Goal: Transaction & Acquisition: Book appointment/travel/reservation

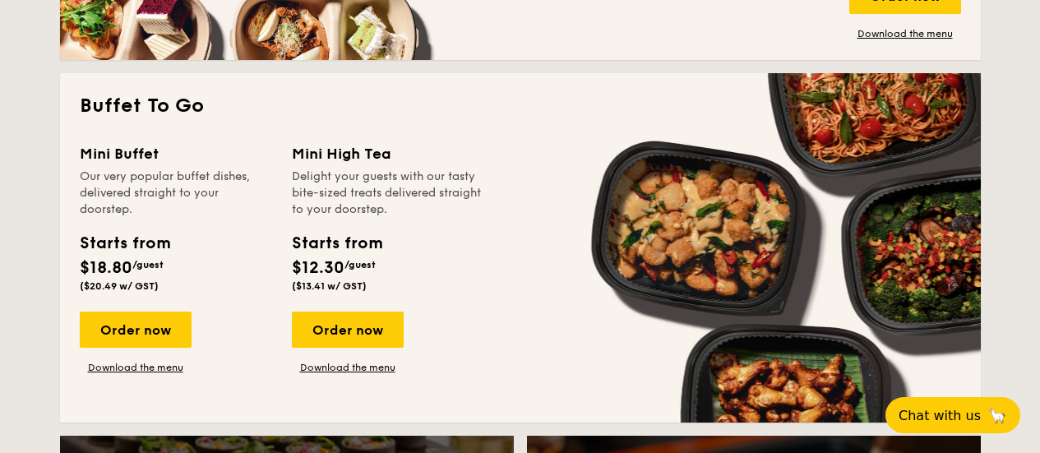
scroll to position [1726, 0]
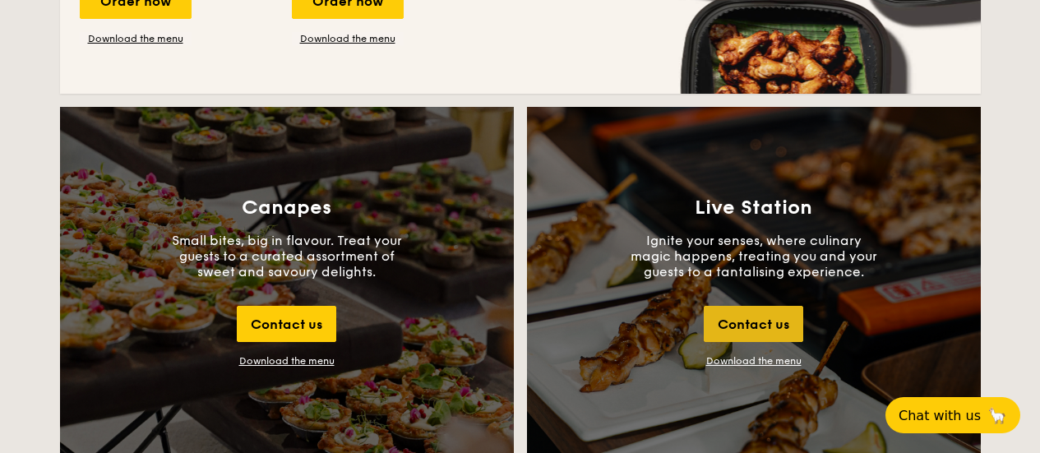
click at [778, 330] on div "Contact us" at bounding box center [753, 324] width 99 height 36
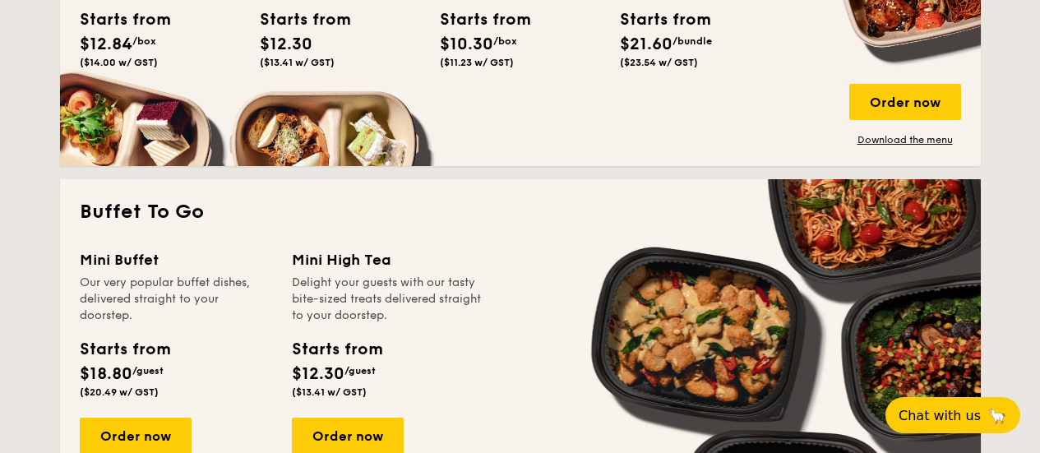
scroll to position [1785, 0]
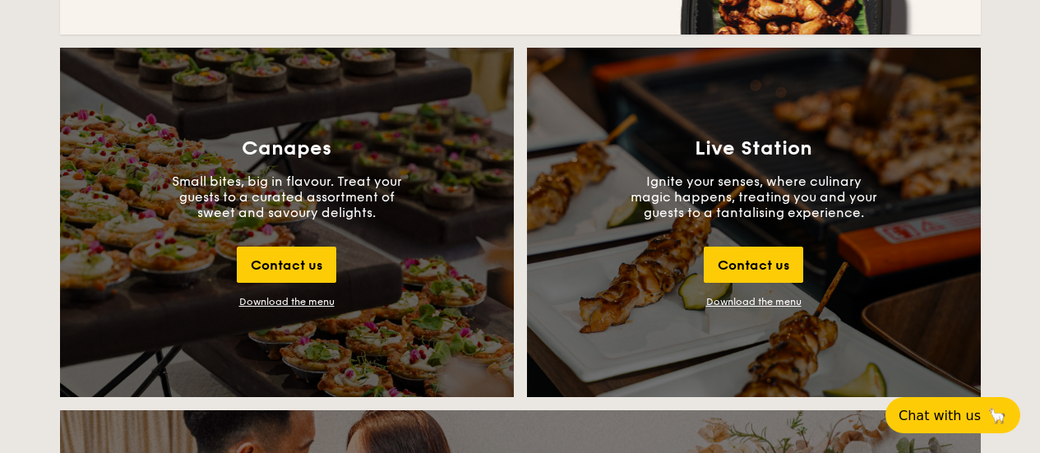
click at [778, 302] on link "Download the menu" at bounding box center [753, 302] width 95 height 12
click at [307, 303] on div "Download the menu" at bounding box center [286, 302] width 95 height 12
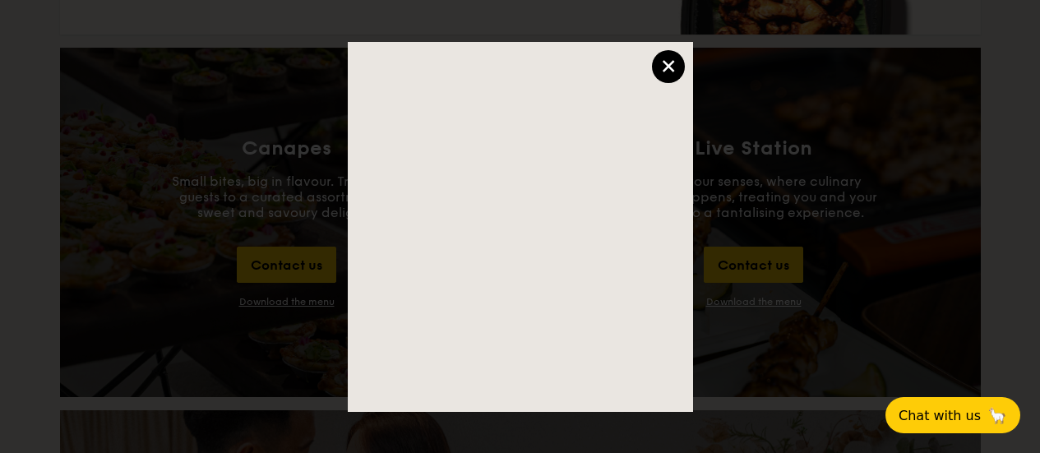
click at [679, 64] on div "×" at bounding box center [668, 66] width 33 height 33
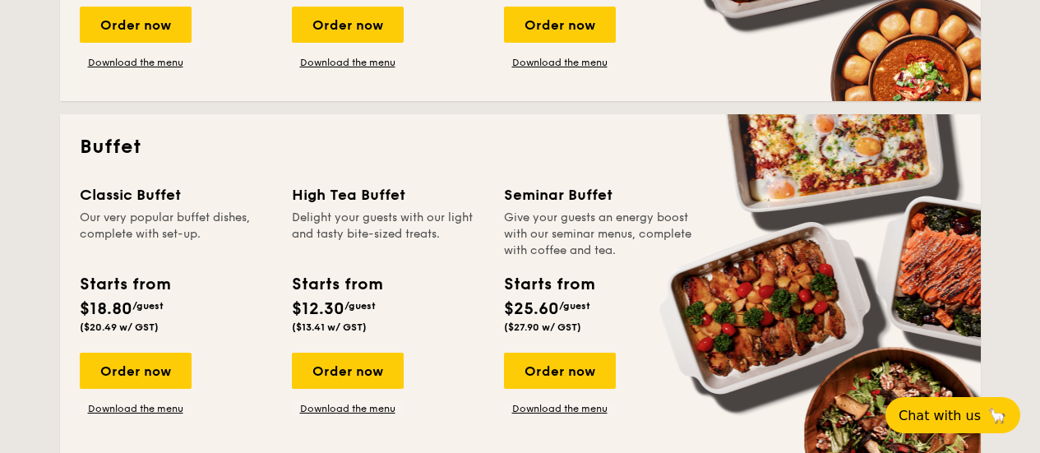
scroll to position [634, 0]
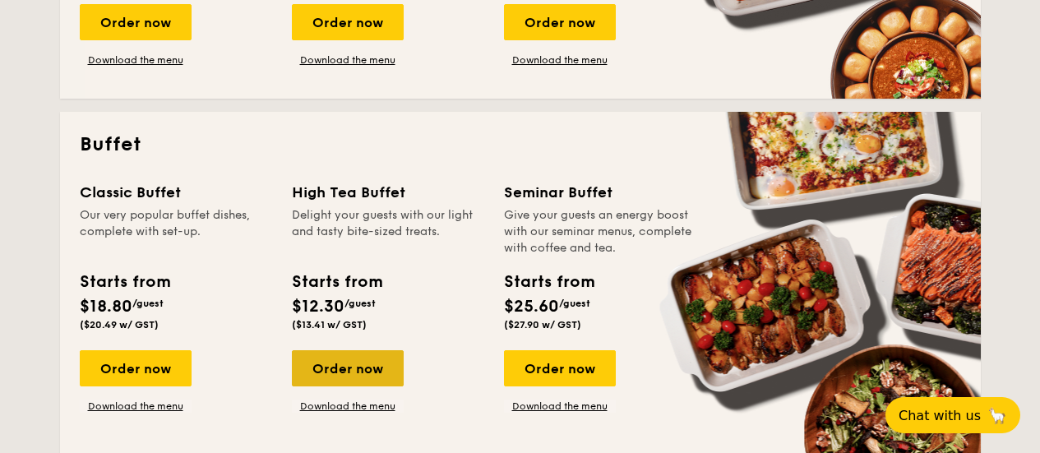
click at [363, 376] on div "Order now" at bounding box center [348, 368] width 112 height 36
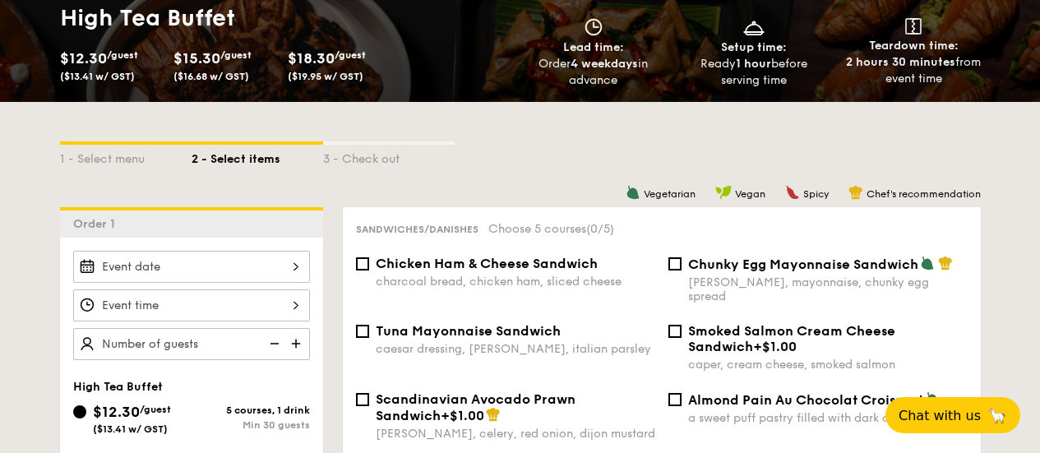
scroll to position [325, 0]
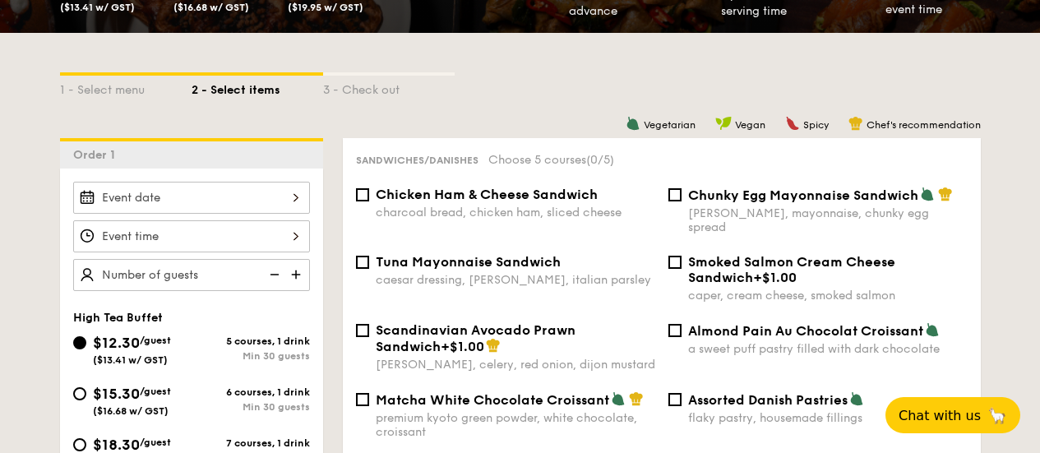
click at [295, 198] on input "$12.30 /guest ($13.41 w/ GST)" at bounding box center [191, 198] width 237 height 32
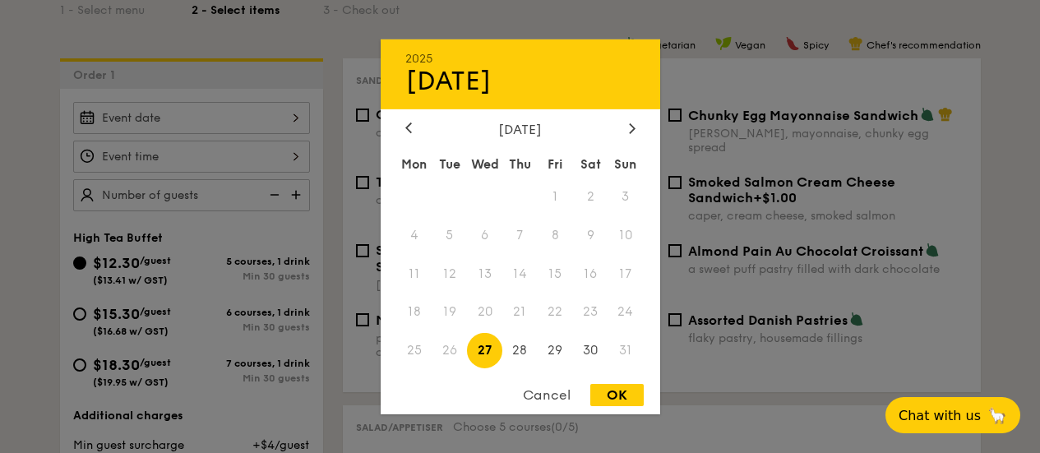
scroll to position [408, 0]
click at [631, 133] on div at bounding box center [632, 129] width 15 height 16
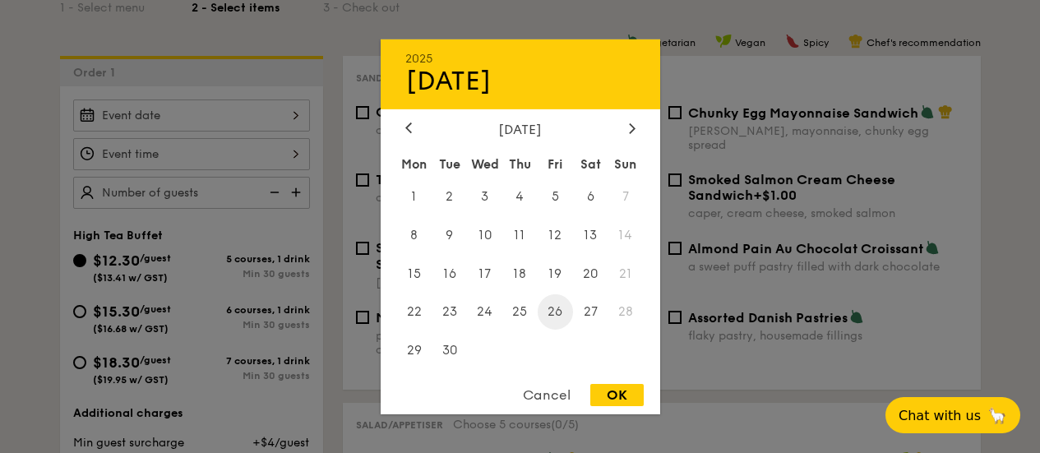
click at [552, 307] on span "26" at bounding box center [555, 311] width 35 height 35
click at [610, 387] on div "OK" at bounding box center [616, 395] width 53 height 22
type input "Sep 26, 2025"
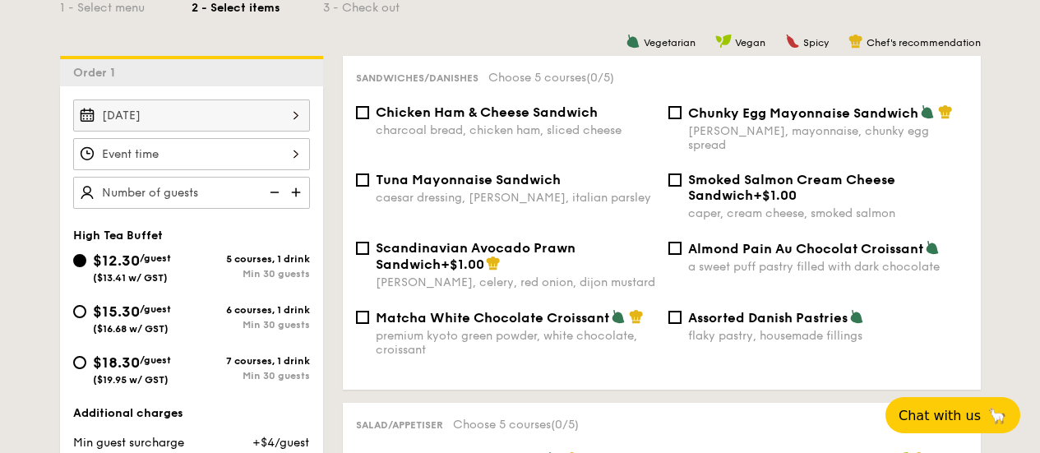
click at [204, 159] on input "$12.30 /guest ($13.41 w/ GST)" at bounding box center [191, 154] width 237 height 32
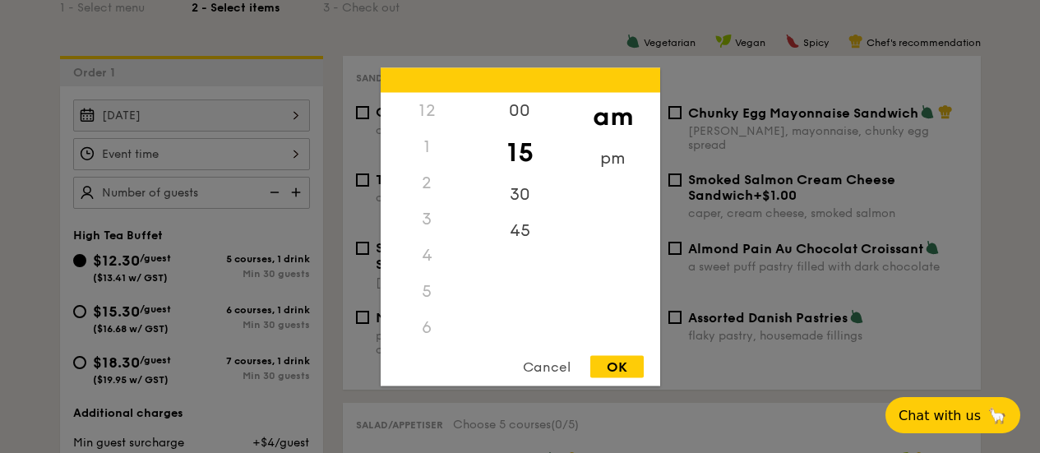
scroll to position [195, 0]
click at [615, 156] on div "pm" at bounding box center [612, 164] width 93 height 48
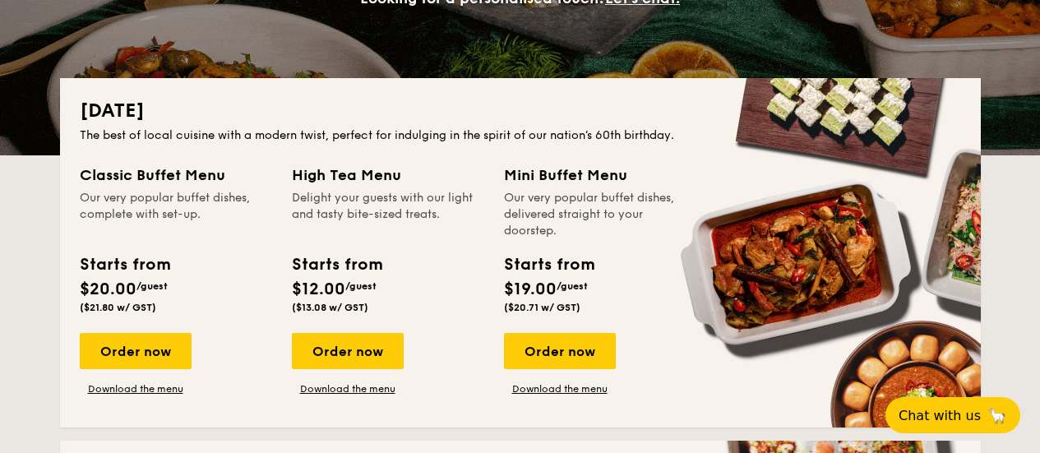
scroll to position [716, 0]
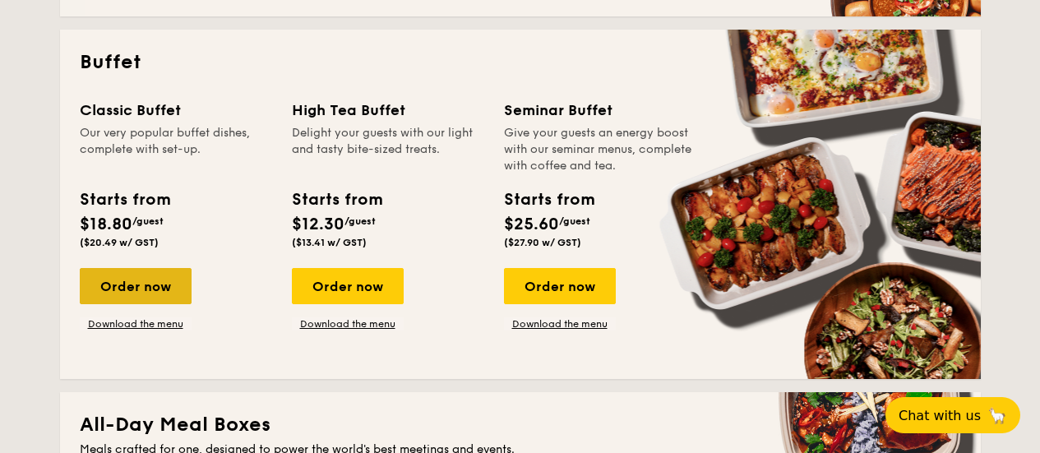
click at [173, 292] on div "Order now" at bounding box center [136, 286] width 112 height 36
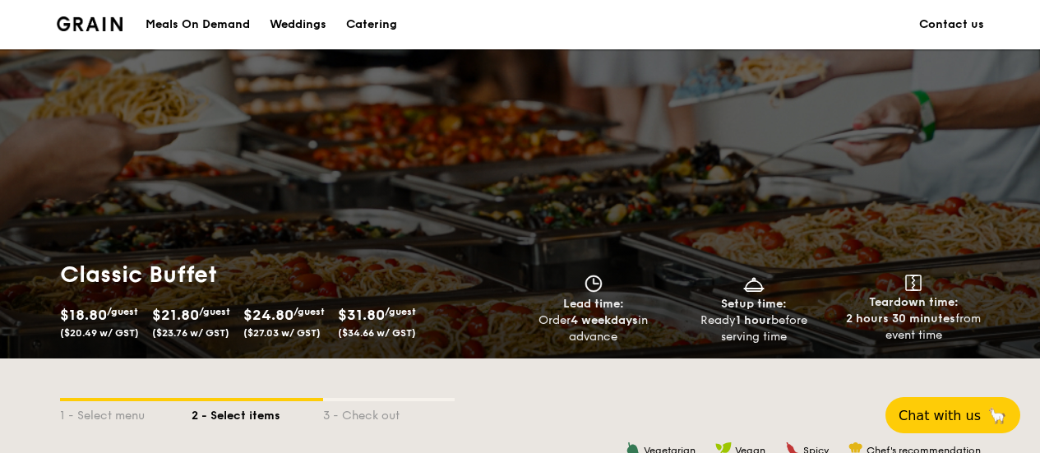
scroll to position [390, 0]
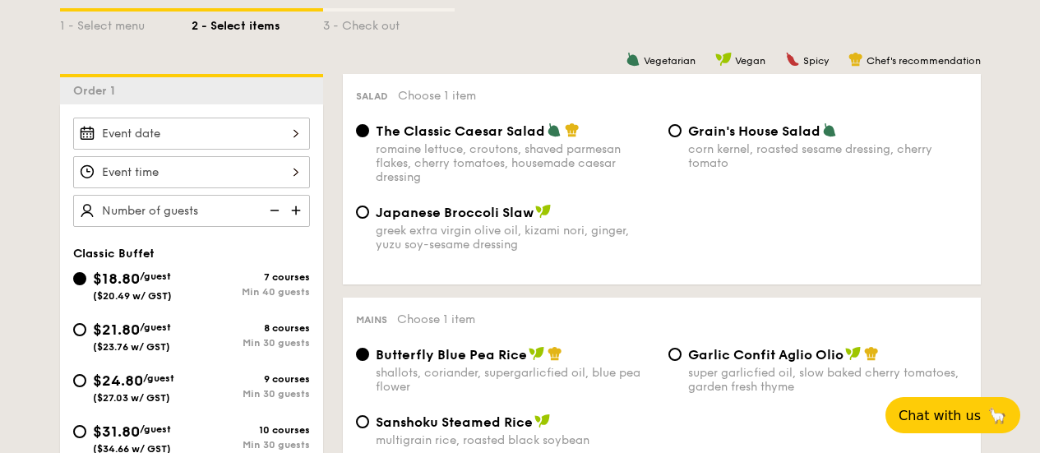
click at [294, 163] on input "Smoked Mesquite Whole Chicken brined in our in-house blend of herbs and spices,…" at bounding box center [191, 172] width 237 height 32
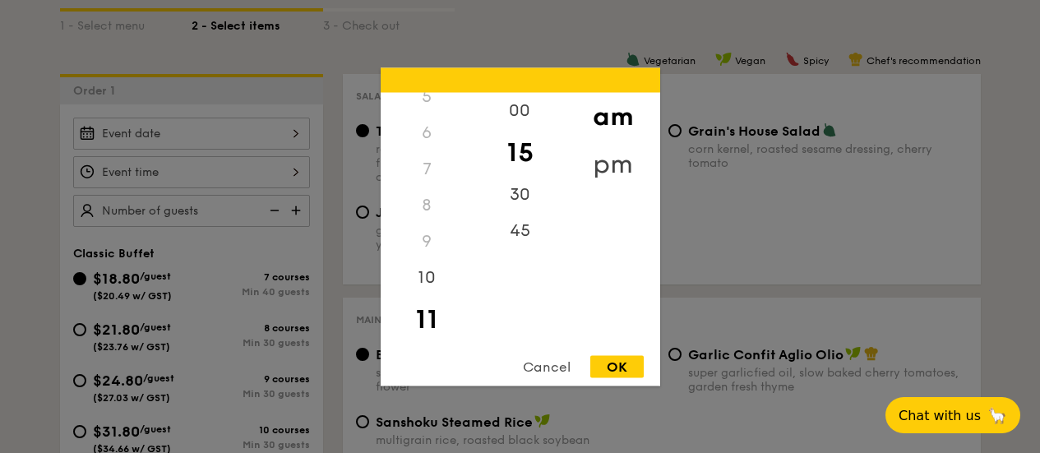
drag, startPoint x: 602, startPoint y: 150, endPoint x: 612, endPoint y: 149, distance: 10.8
click at [612, 149] on div "pm" at bounding box center [612, 164] width 93 height 48
click at [428, 134] on div "6" at bounding box center [427, 139] width 93 height 48
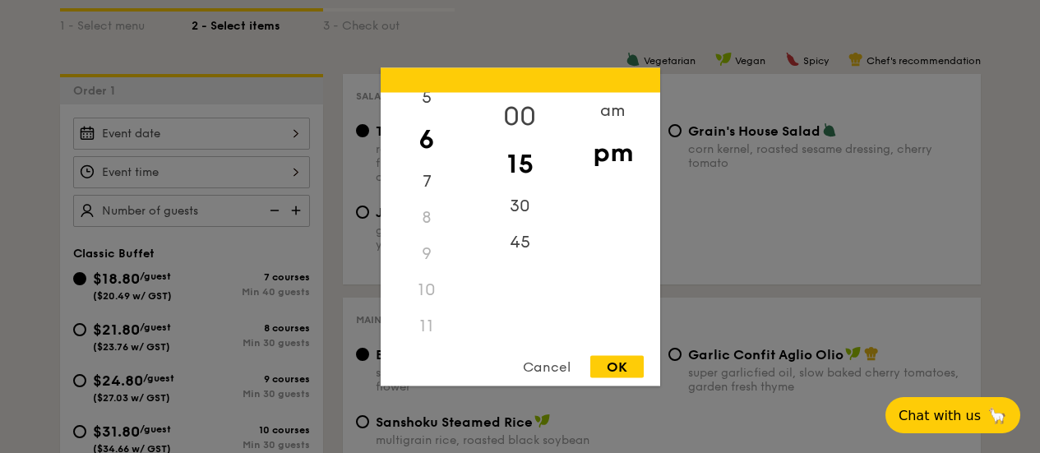
click at [510, 104] on div "00" at bounding box center [519, 116] width 93 height 48
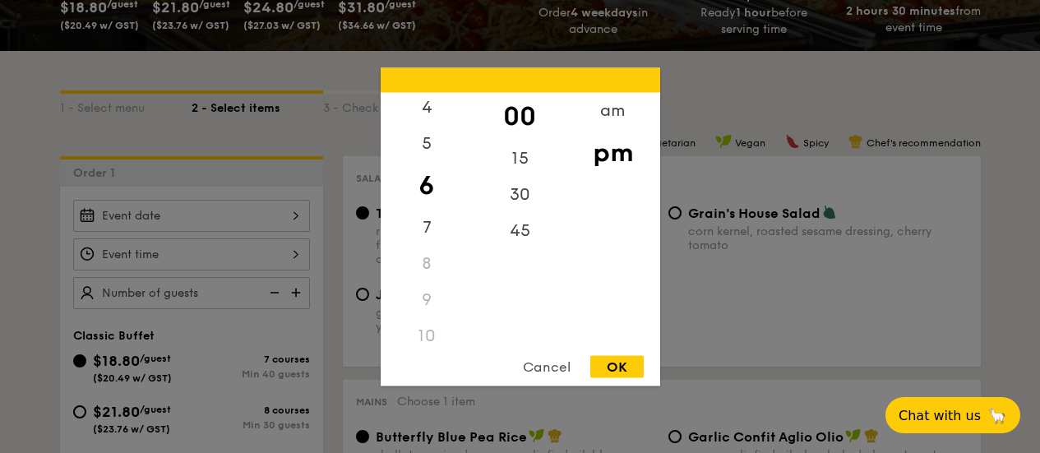
scroll to position [112, 0]
click at [435, 180] on div "5" at bounding box center [427, 185] width 93 height 48
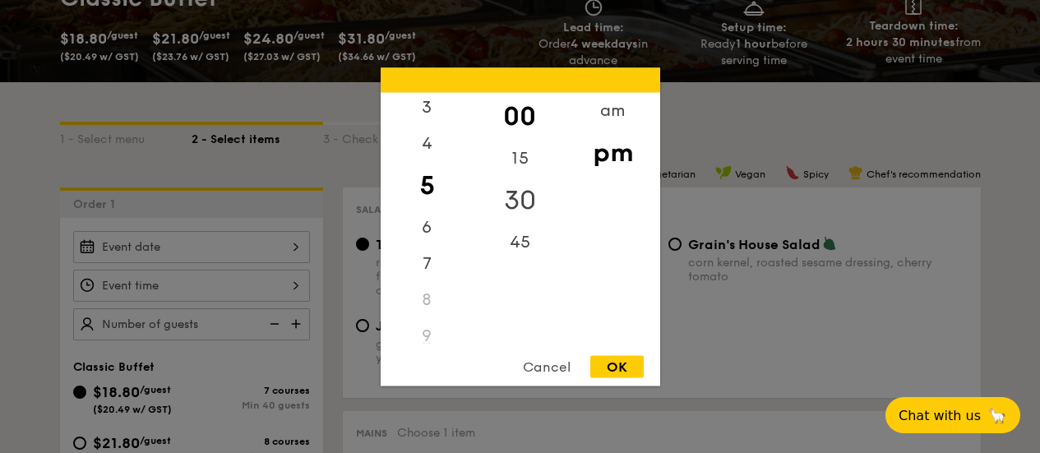
scroll to position [307, 0]
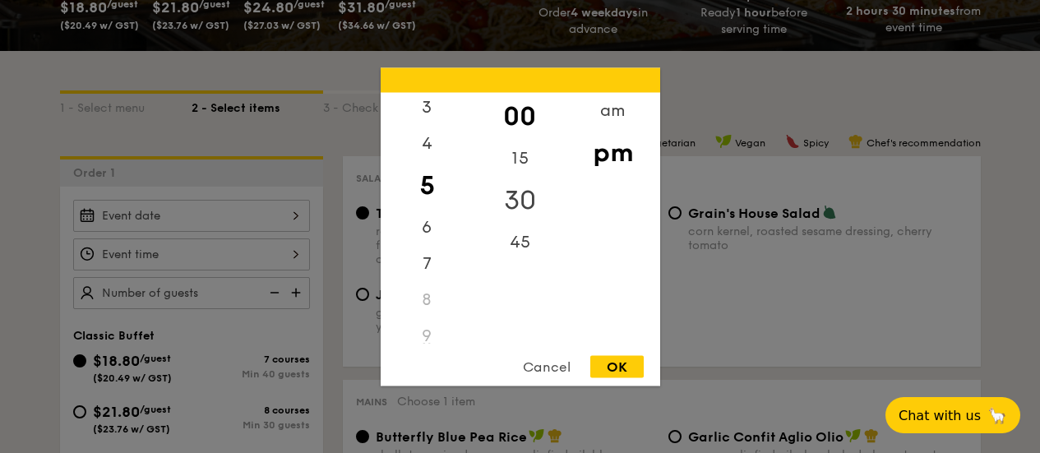
click at [520, 201] on div "30" at bounding box center [519, 200] width 93 height 48
click at [623, 369] on div "OK" at bounding box center [616, 366] width 53 height 22
type input "5:30PM"
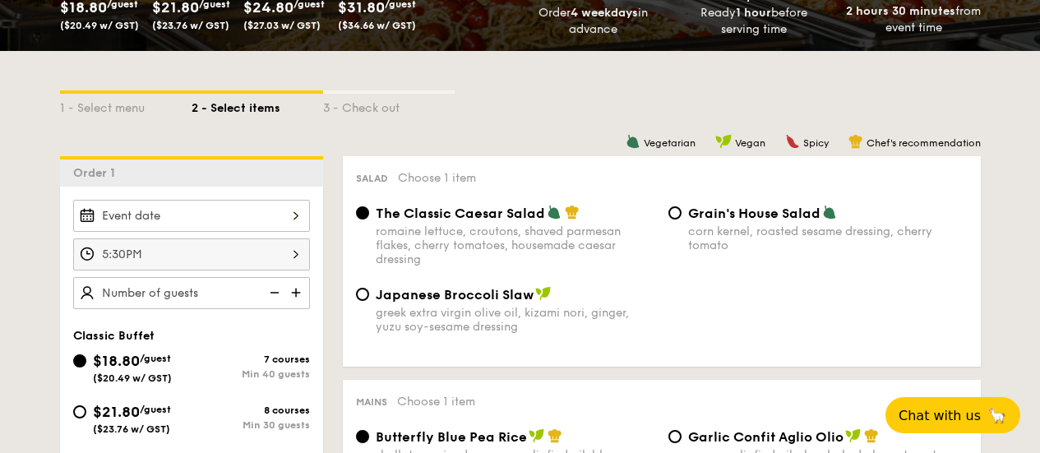
click at [252, 219] on input "Smoked Mesquite Whole Chicken brined in our in-house blend of herbs and spices,…" at bounding box center [191, 216] width 237 height 32
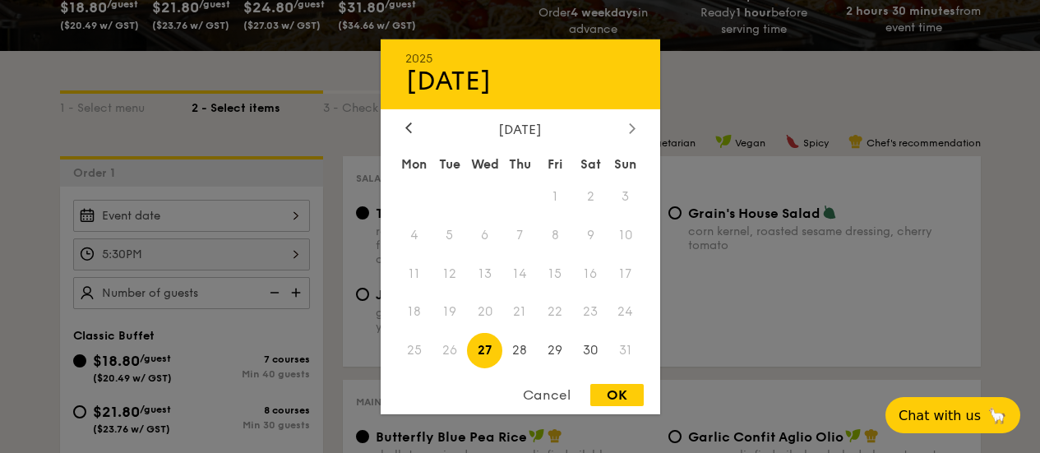
click at [635, 135] on div at bounding box center [632, 129] width 15 height 16
click at [564, 311] on span "26" at bounding box center [555, 311] width 35 height 35
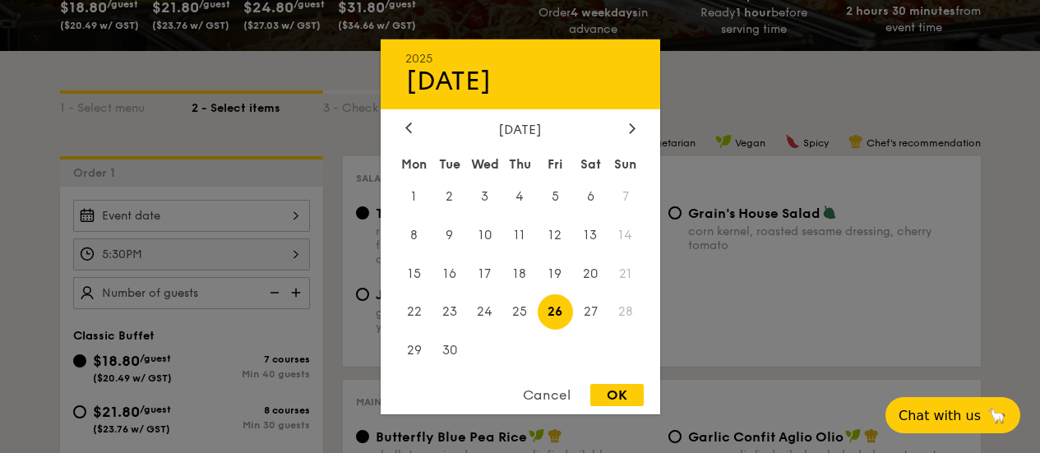
click at [612, 390] on div "OK" at bounding box center [616, 395] width 53 height 22
type input "Sep 26, 2025"
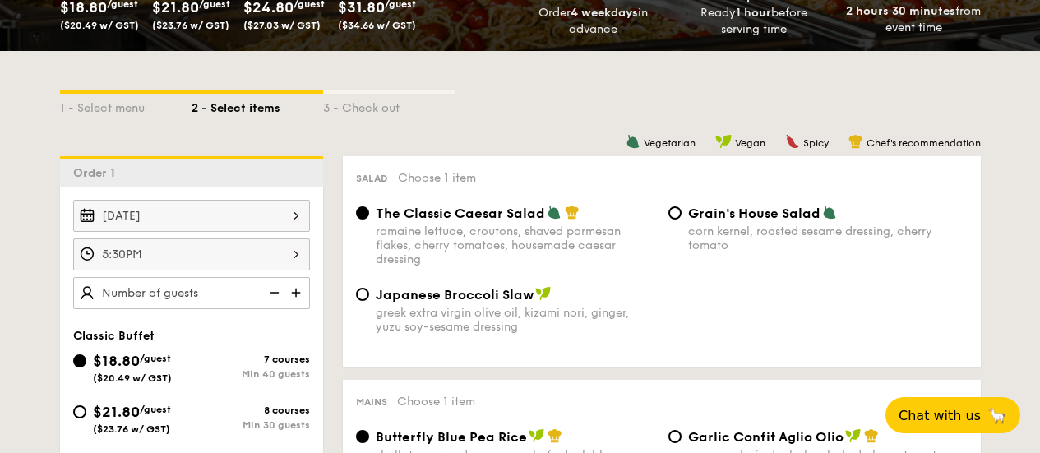
click at [225, 298] on input "text" at bounding box center [191, 293] width 237 height 32
type input "150 guests"
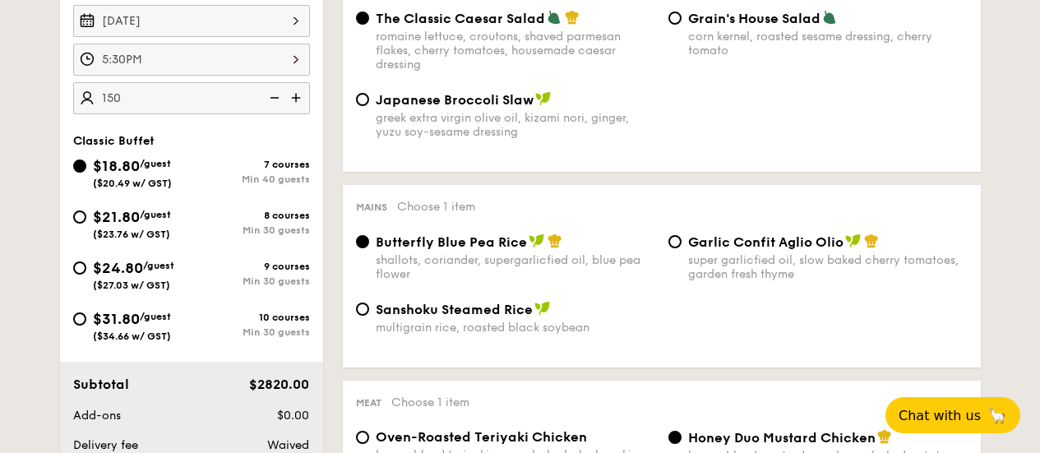
scroll to position [471, 0]
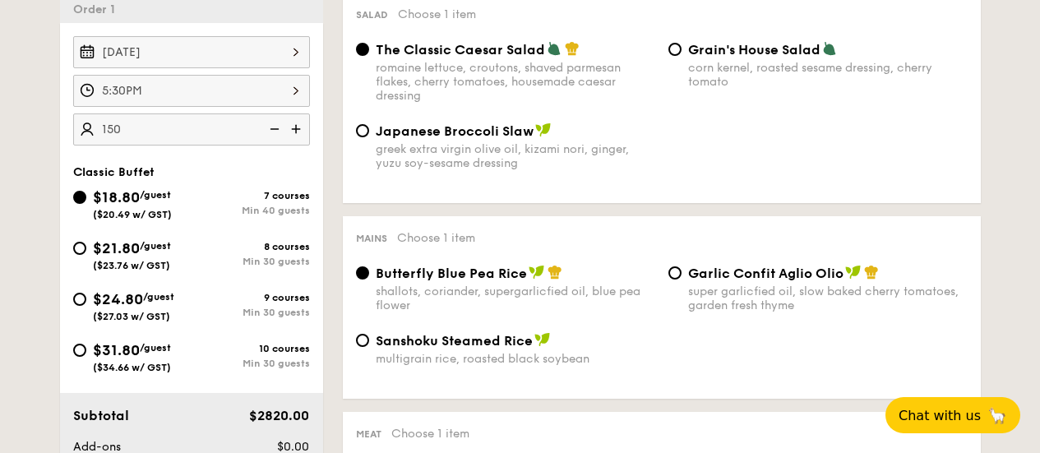
click at [117, 249] on span "$21.80" at bounding box center [116, 248] width 47 height 18
click at [86, 249] on input "$21.80 /guest ($23.76 w/ GST) 8 courses Min 30 guests" at bounding box center [79, 248] width 13 height 13
radio input "true"
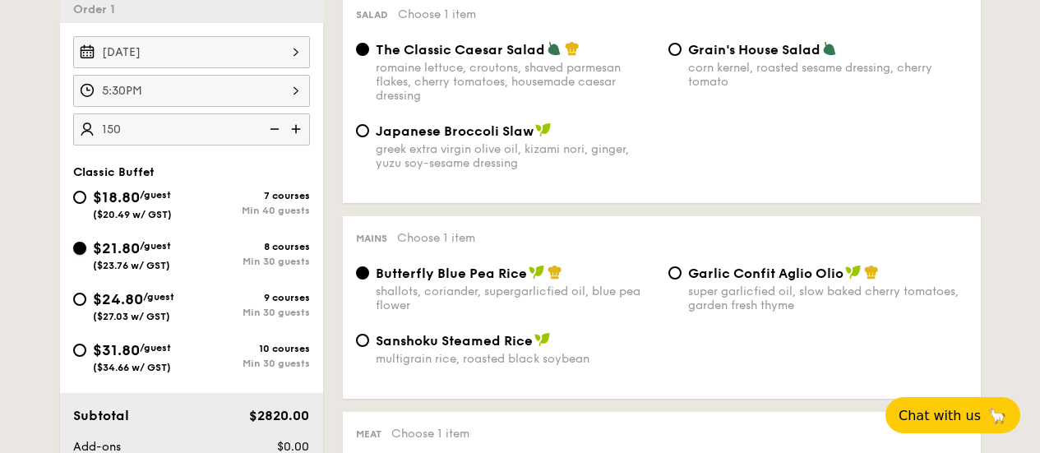
radio input "true"
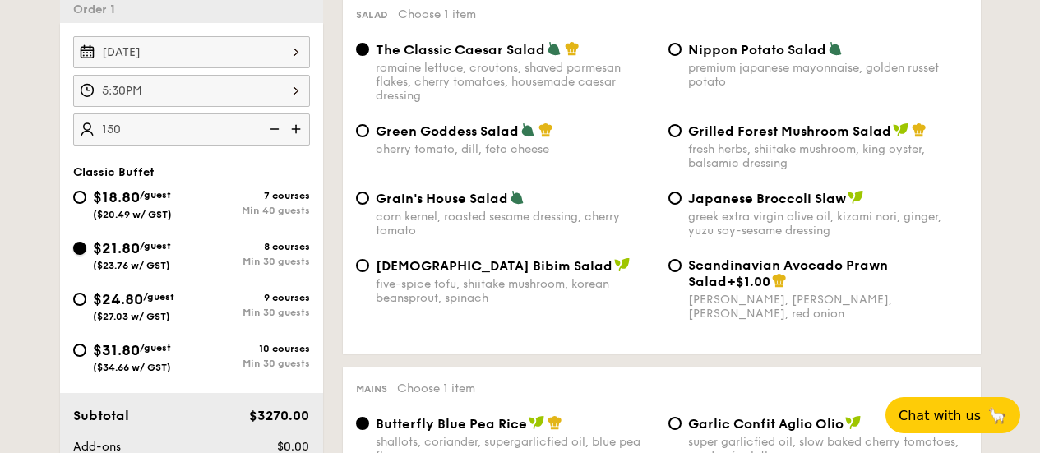
click at [158, 249] on span "/guest" at bounding box center [155, 246] width 31 height 12
click at [86, 249] on input "$21.80 /guest ($23.76 w/ GST) 8 courses Min 30 guests" at bounding box center [79, 248] width 13 height 13
click at [154, 210] on span "($20.49 w/ GST)" at bounding box center [132, 215] width 79 height 12
click at [86, 204] on input "$18.80 /guest ($20.49 w/ GST) 7 courses Min 40 guests" at bounding box center [79, 197] width 13 height 13
radio input "true"
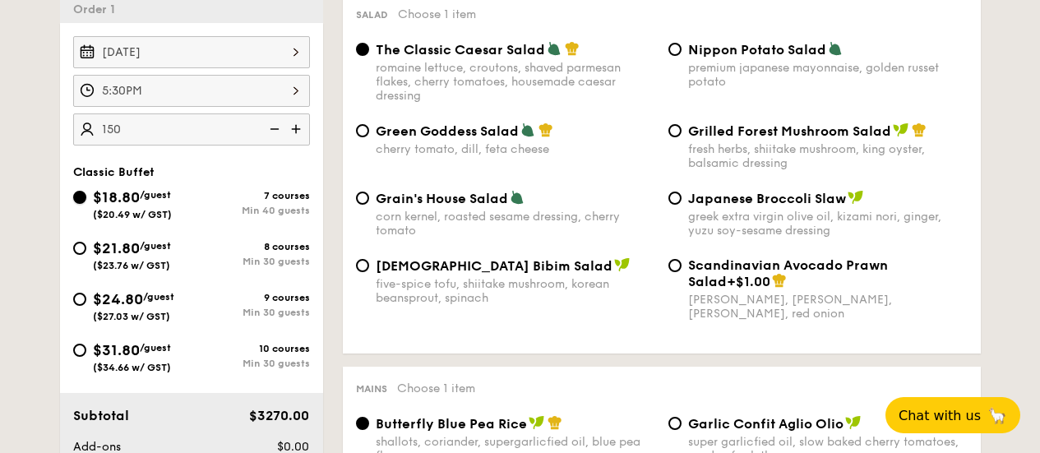
radio input "true"
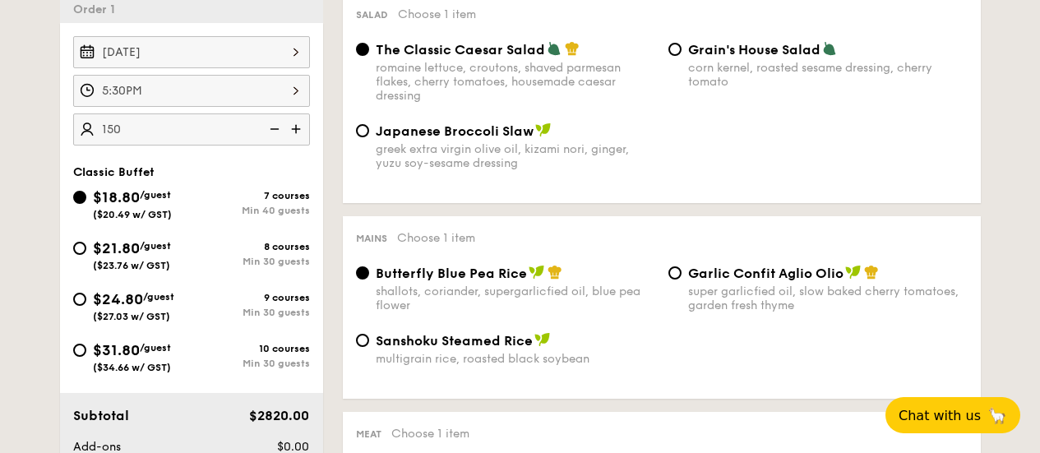
click at [145, 205] on div "$18.80 /guest ($20.49 w/ GST)" at bounding box center [132, 203] width 79 height 35
click at [86, 204] on input "$18.80 /guest ($20.49 w/ GST) 7 courses Min 40 guests" at bounding box center [79, 197] width 13 height 13
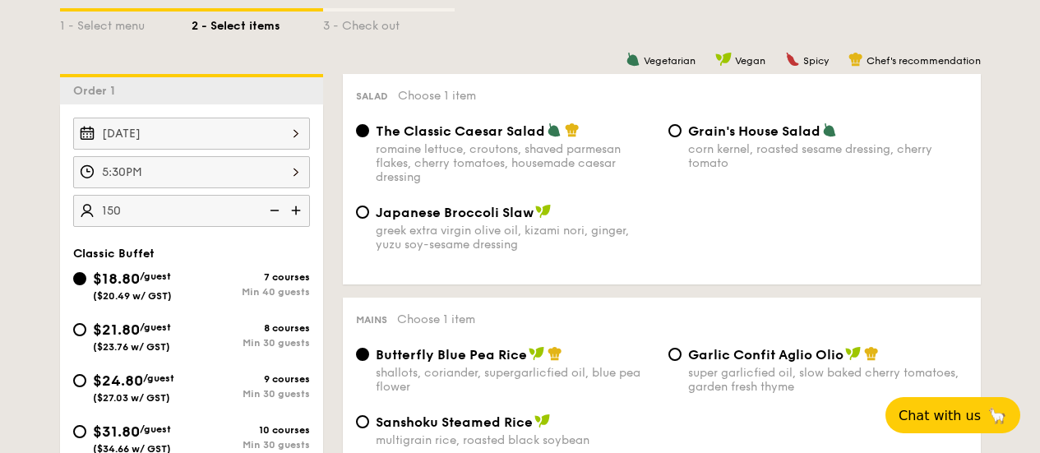
click at [171, 340] on div "$21.80 /guest ($23.76 w/ GST)" at bounding box center [132, 335] width 78 height 35
click at [86, 336] on input "$21.80 /guest ($23.76 w/ GST) 8 courses Min 30 guests" at bounding box center [79, 329] width 13 height 13
radio input "true"
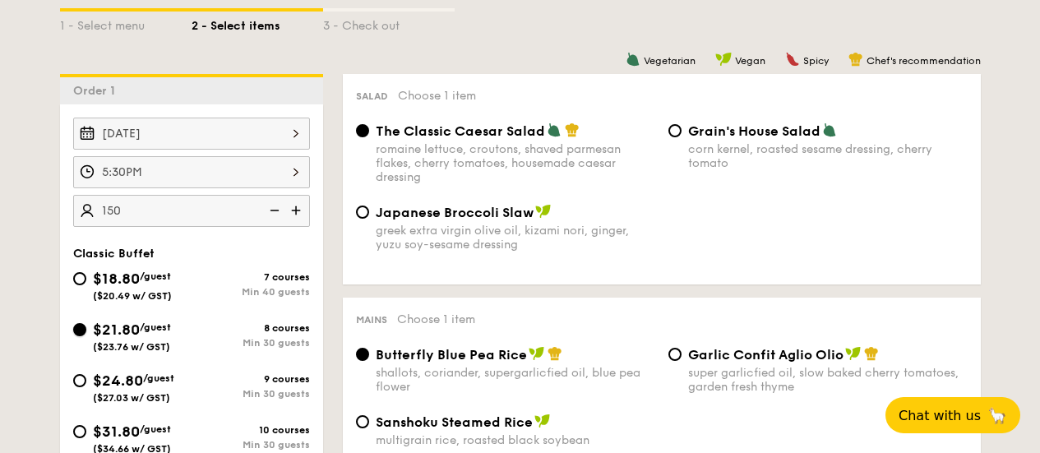
radio input "true"
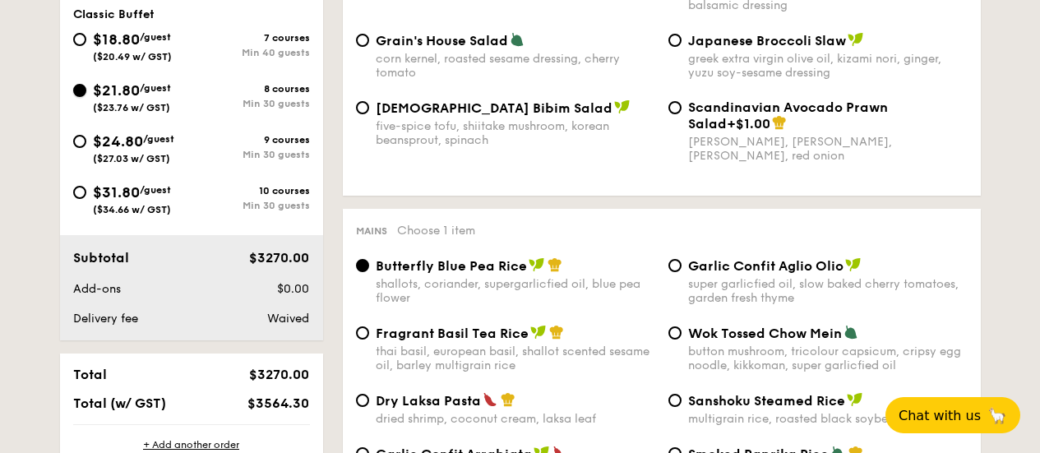
scroll to position [552, 0]
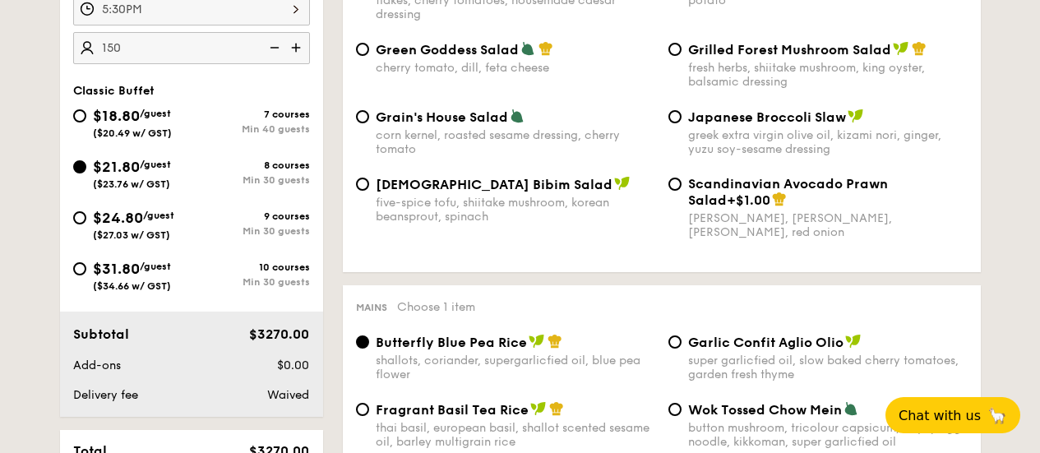
click at [150, 123] on div "$18.80 /guest ($20.49 w/ GST)" at bounding box center [132, 121] width 79 height 35
click at [86, 122] on input "$18.80 /guest ($20.49 w/ GST) 7 courses Min 40 guests" at bounding box center [79, 115] width 13 height 13
radio input "true"
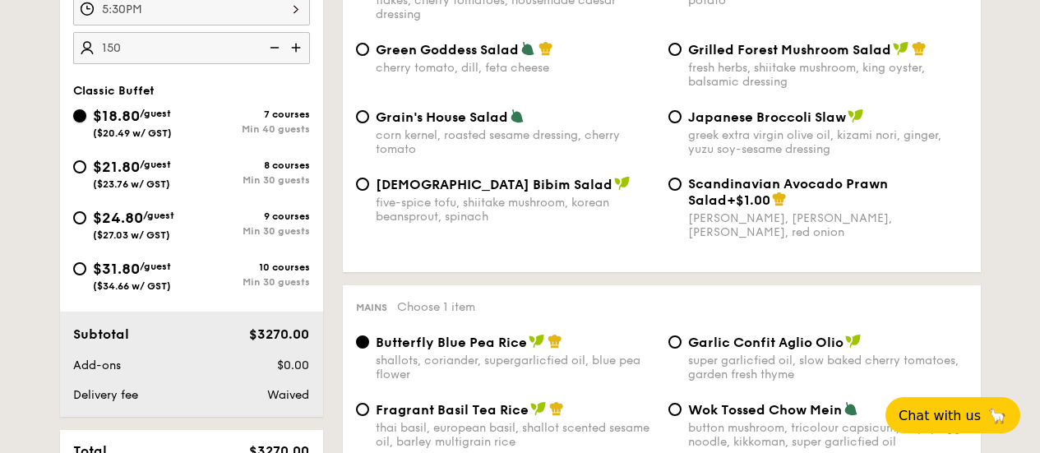
radio input "true"
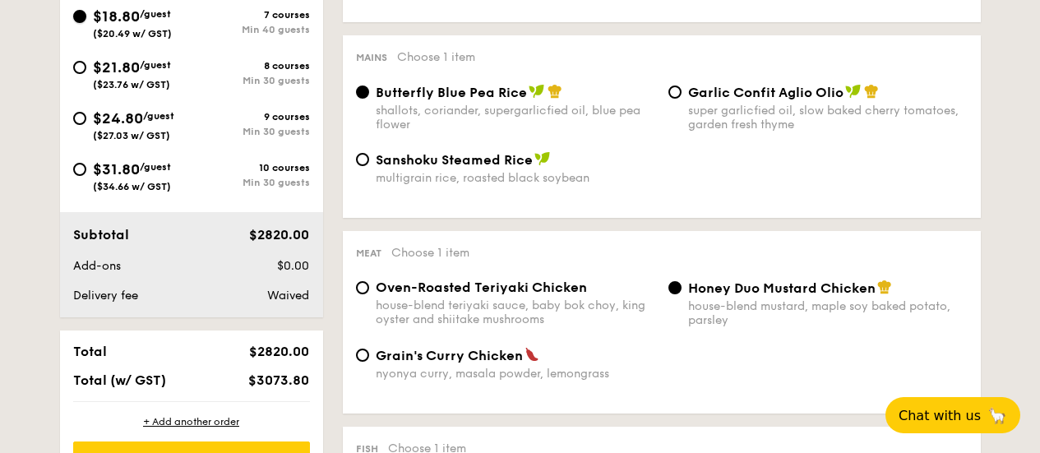
scroll to position [635, 0]
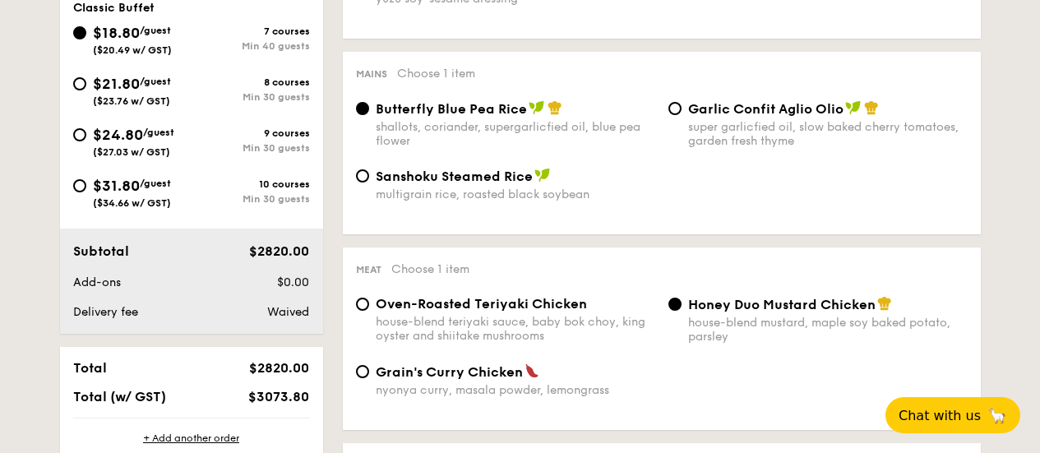
click at [722, 104] on span "Garlic Confit Aglio Olio" at bounding box center [765, 109] width 155 height 16
click at [681, 104] on input "Garlic Confit Aglio Olio super garlicfied oil, slow baked cherry tomatoes, gard…" at bounding box center [674, 108] width 13 height 13
radio input "true"
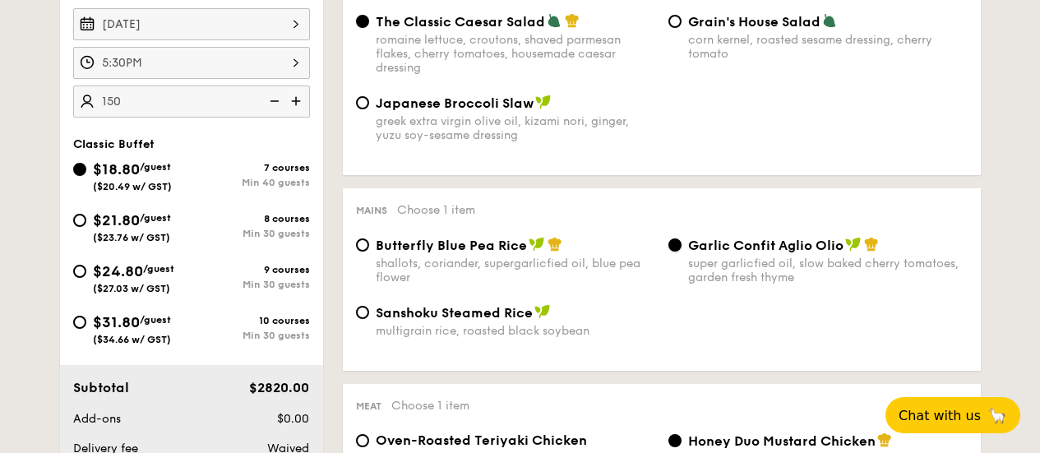
scroll to position [390, 0]
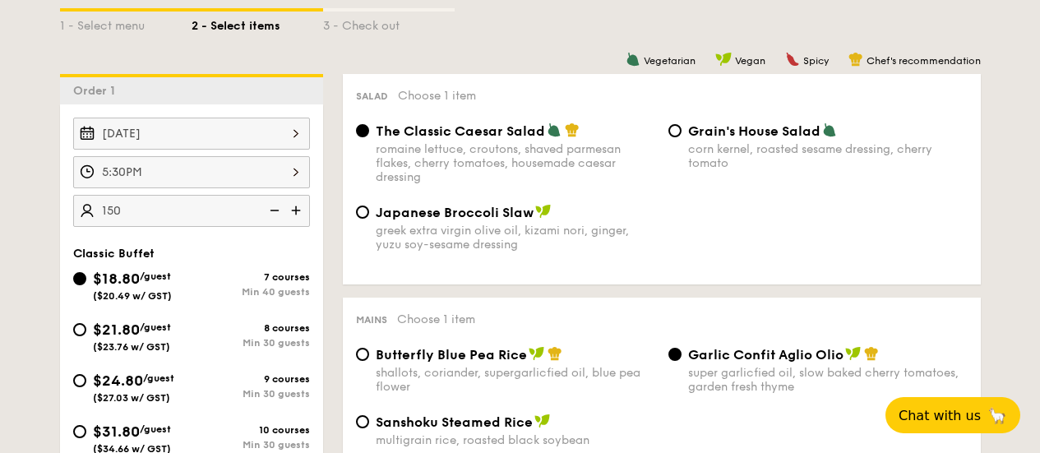
click at [741, 141] on div "Grain's House Salad corn kernel, roasted sesame dressing, cherry tomato" at bounding box center [827, 146] width 279 height 48
click at [681, 137] on input "Grain's House Salad corn kernel, roasted sesame dressing, cherry tomato" at bounding box center [674, 130] width 13 height 13
radio input "true"
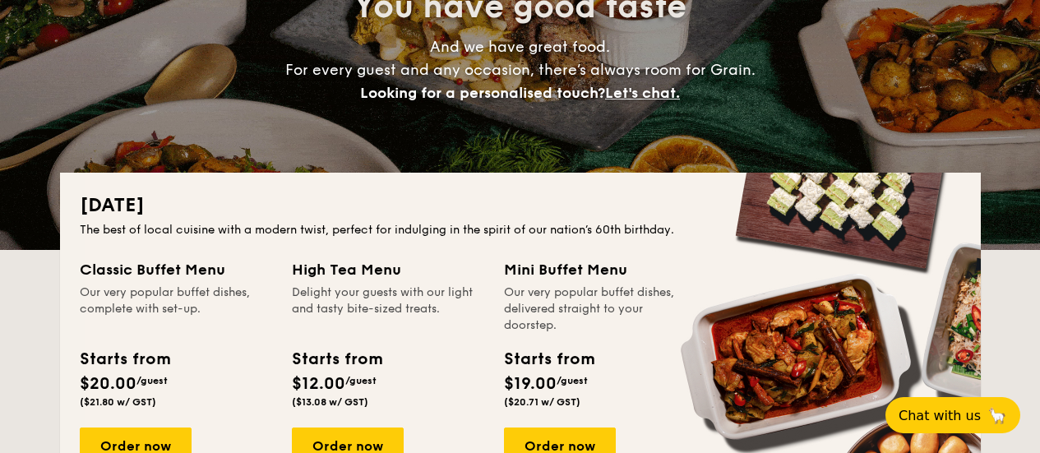
scroll to position [375, 0]
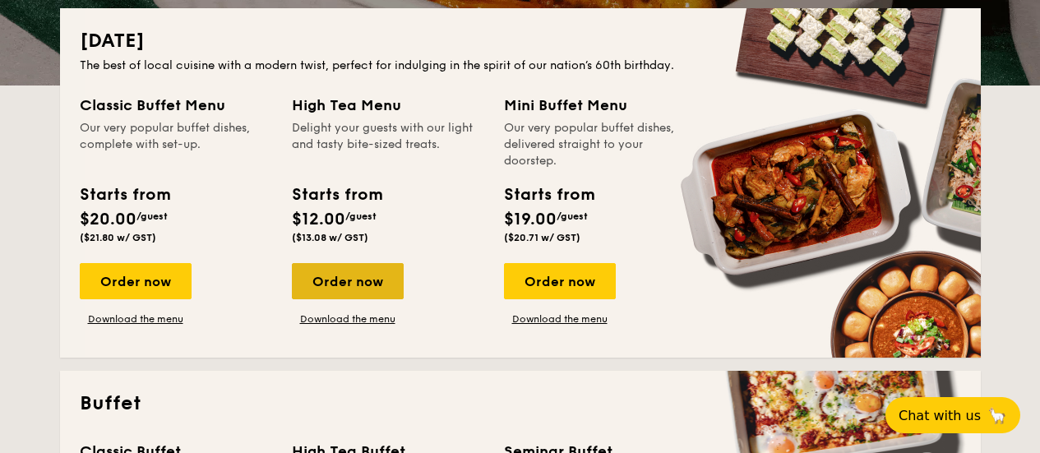
click at [377, 290] on div "Order now" at bounding box center [348, 281] width 112 height 36
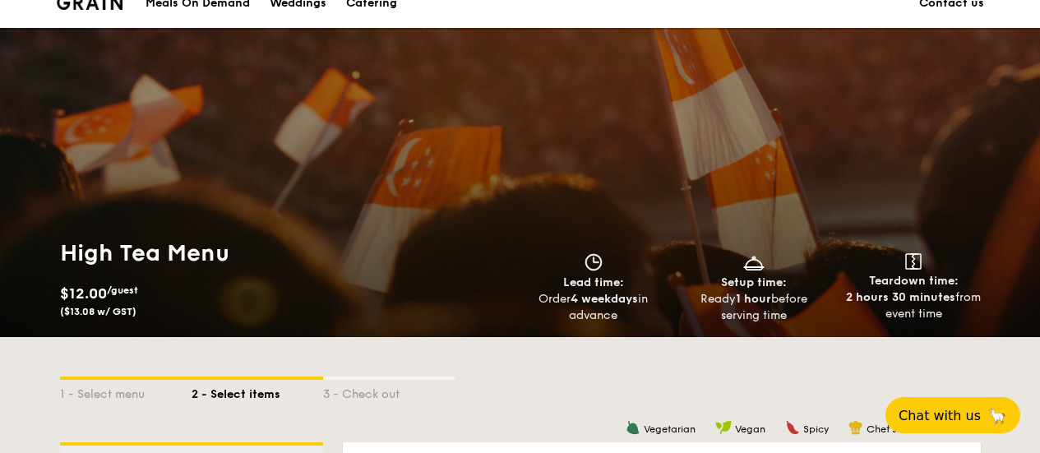
scroll to position [247, 0]
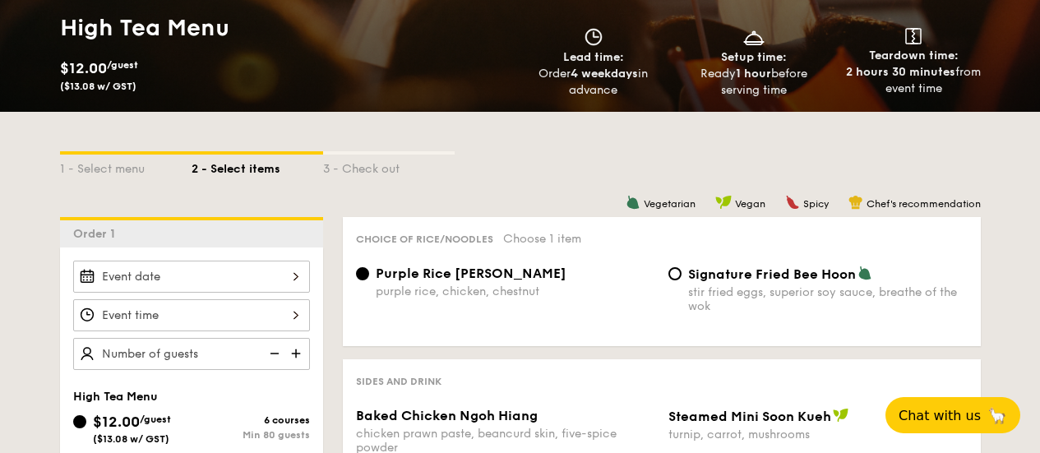
click at [256, 276] on input "Baked Chicken Ngoh Hiang chicken prawn paste, beancurd skin, five-spice powder" at bounding box center [191, 277] width 237 height 32
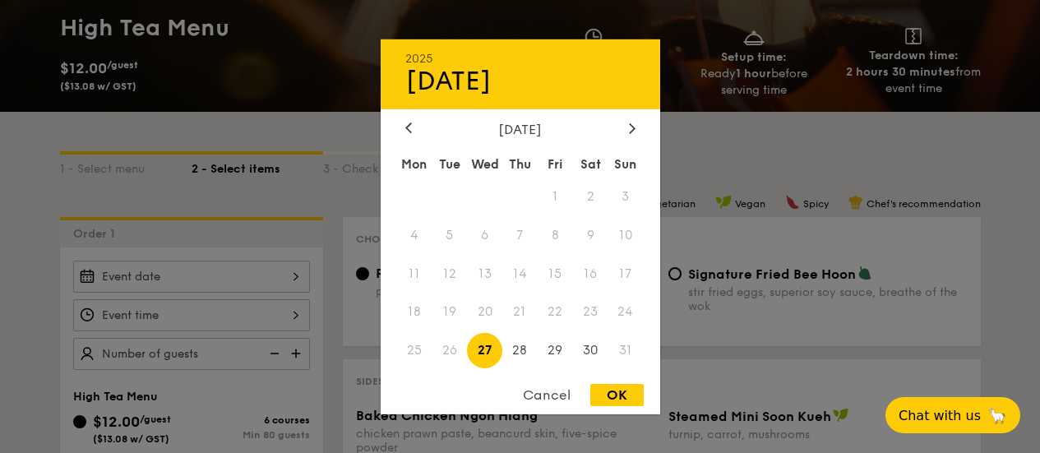
click at [630, 139] on div "August 2025 Mon Tue Wed Thu Fri Sat Sun 1 2 3 4 5 6 7 8 9 10 11 12 13 14 15 16 …" at bounding box center [520, 246] width 279 height 250
click at [632, 132] on icon at bounding box center [632, 127] width 7 height 11
click at [495, 304] on span "24" at bounding box center [484, 311] width 35 height 35
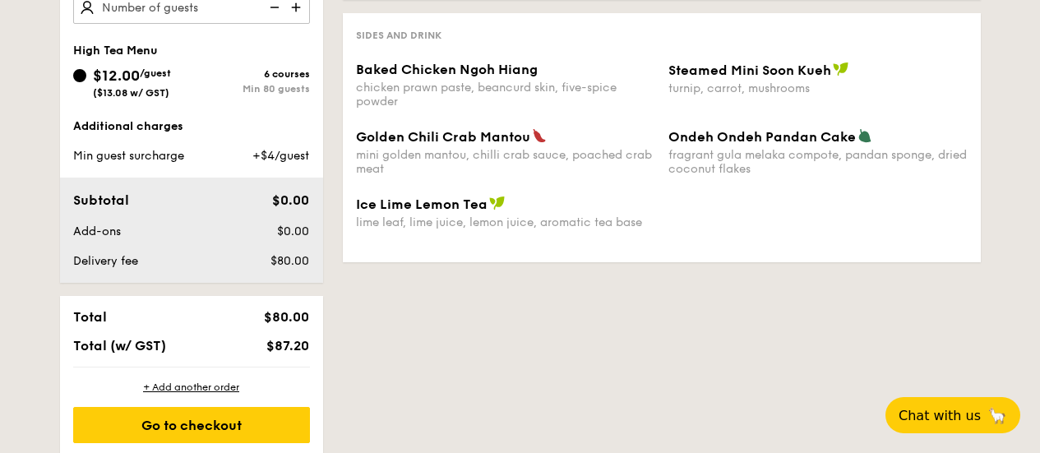
scroll to position [658, 0]
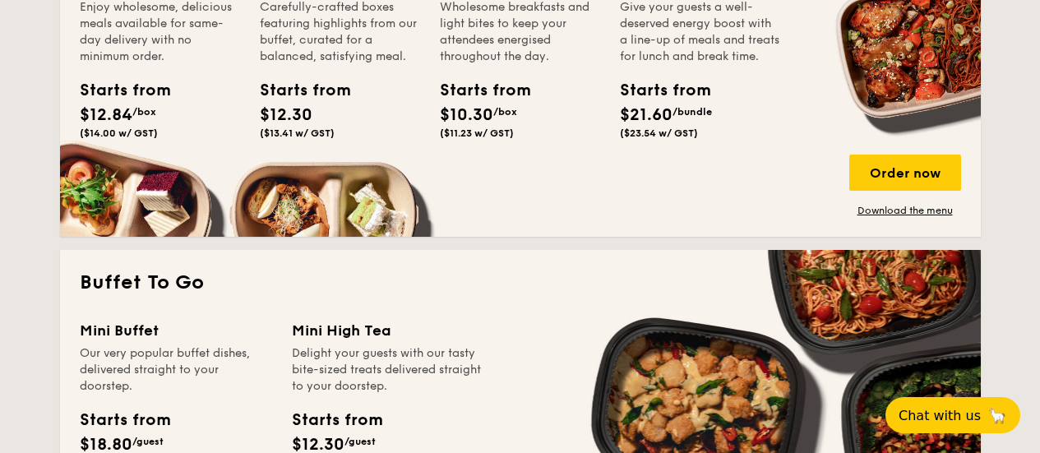
scroll to position [1550, 0]
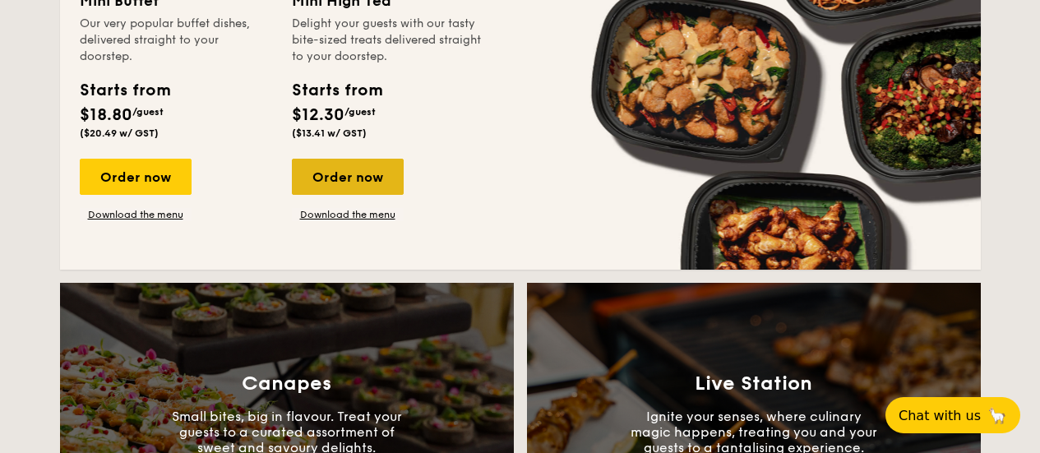
click at [335, 172] on div "Order now" at bounding box center [348, 177] width 112 height 36
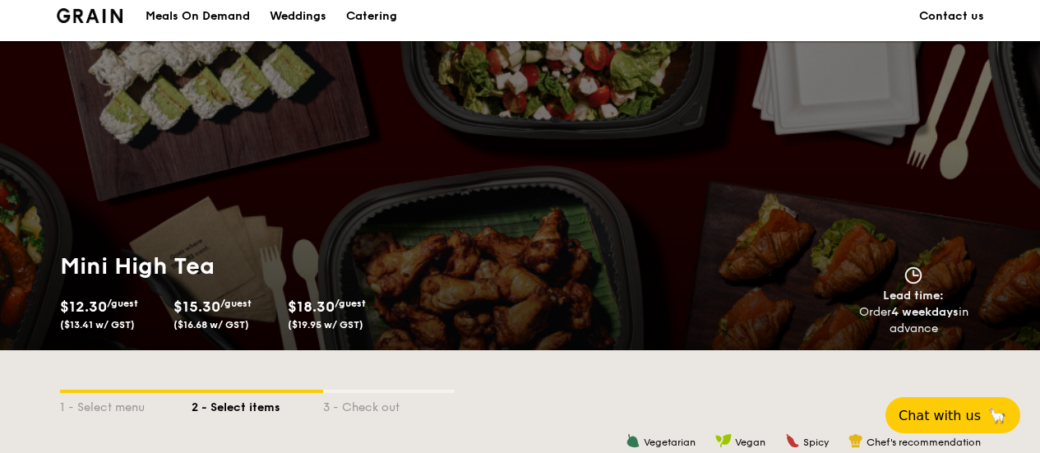
scroll to position [1235, 0]
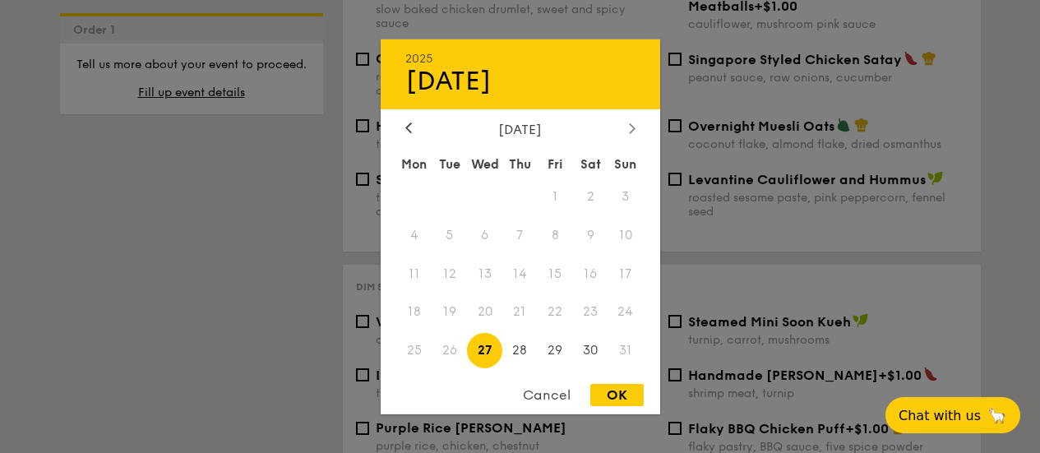
click at [635, 131] on icon at bounding box center [632, 127] width 7 height 11
click at [541, 307] on span "26" at bounding box center [555, 311] width 35 height 35
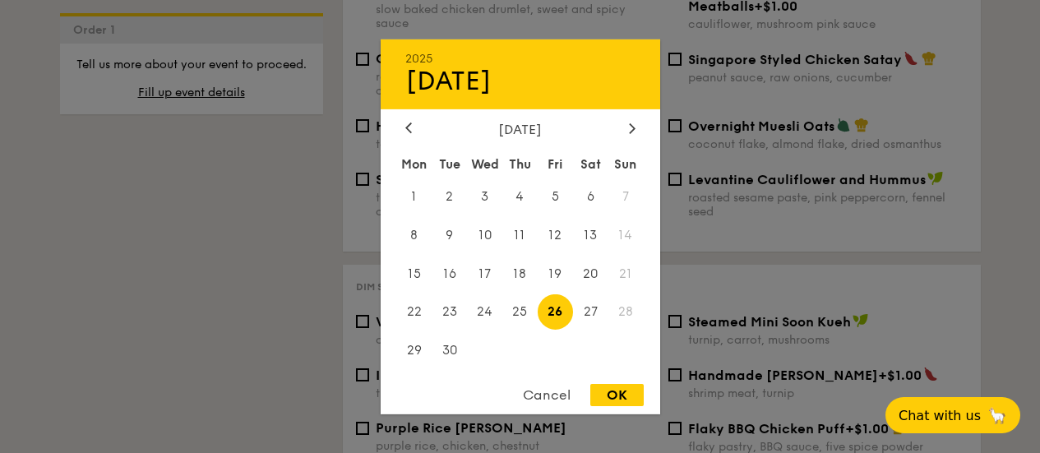
click at [605, 389] on div "OK" at bounding box center [616, 395] width 53 height 22
type input "Sep 26, 2025"
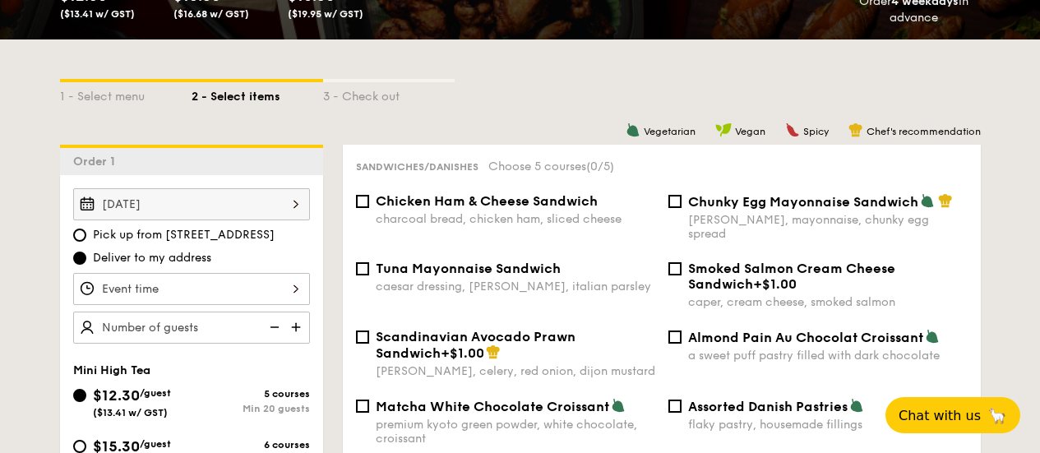
scroll to position [328, 0]
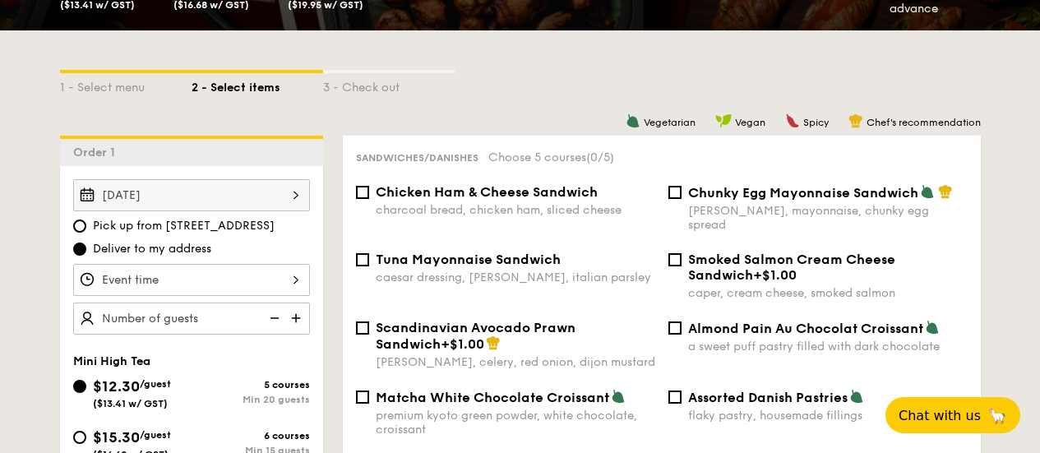
click at [274, 290] on input "Takeaway Arabica Coffee packed in a takeaway box with creamer, sugar, and cups …" at bounding box center [191, 280] width 237 height 32
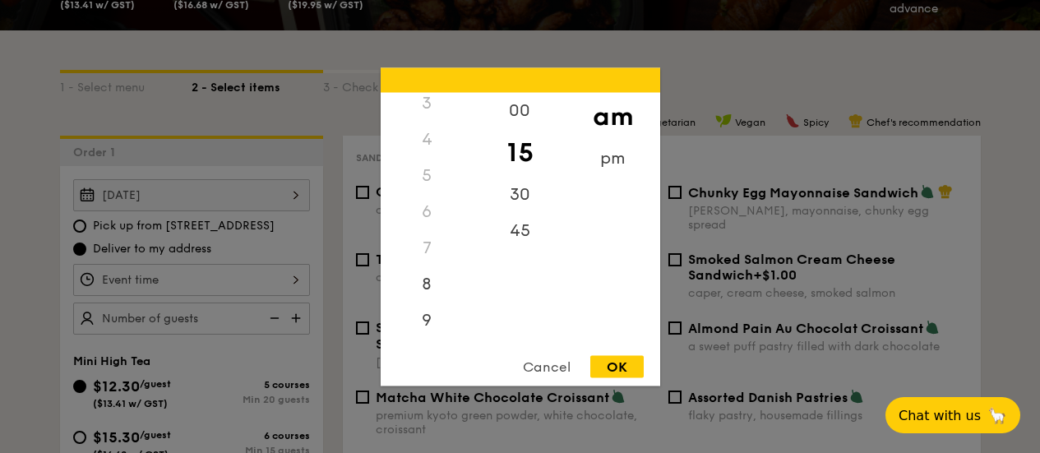
scroll to position [111, 0]
click at [602, 166] on div "pm" at bounding box center [612, 164] width 93 height 48
click at [437, 149] on div "4" at bounding box center [427, 150] width 93 height 48
click at [532, 233] on div "45" at bounding box center [519, 230] width 93 height 36
click at [528, 233] on div "45" at bounding box center [519, 230] width 93 height 36
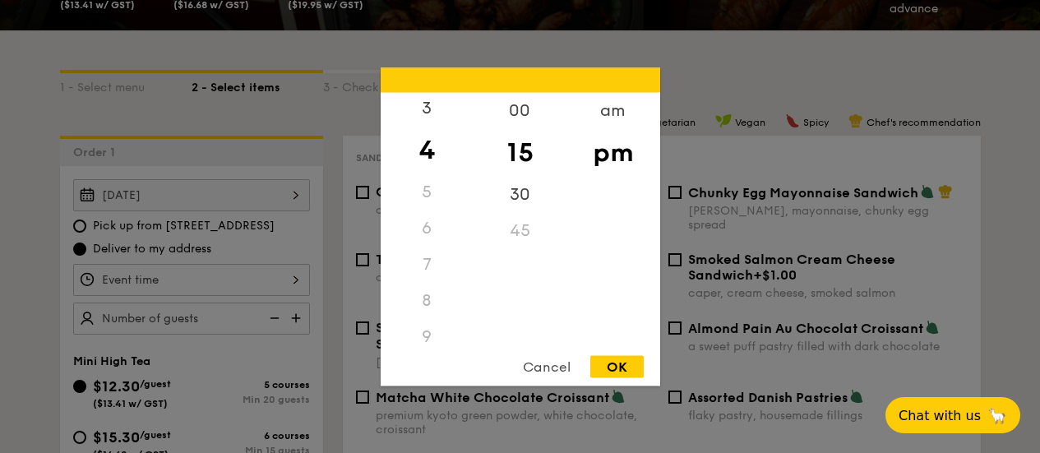
click at [519, 233] on div "45" at bounding box center [519, 230] width 93 height 36
click at [513, 208] on div "30" at bounding box center [519, 200] width 93 height 48
click at [515, 224] on div "45" at bounding box center [519, 230] width 93 height 36
click at [625, 367] on div "OK" at bounding box center [616, 366] width 53 height 22
type input "4:30PM"
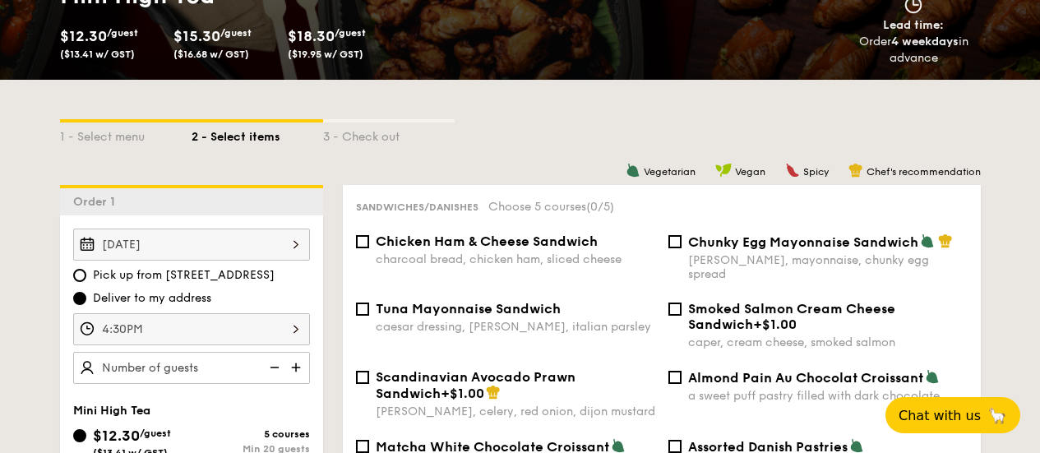
scroll to position [328, 0]
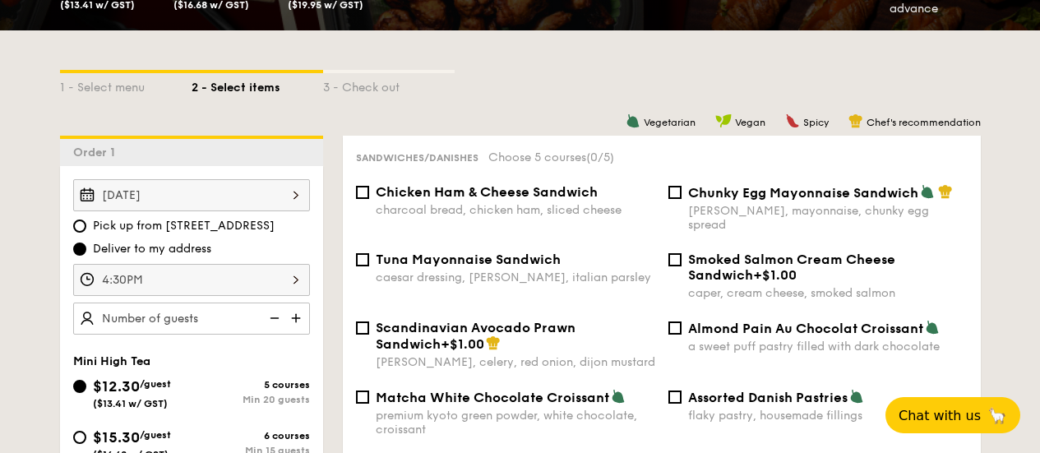
click at [196, 310] on input "text" at bounding box center [191, 318] width 237 height 32
type input "150 guests"
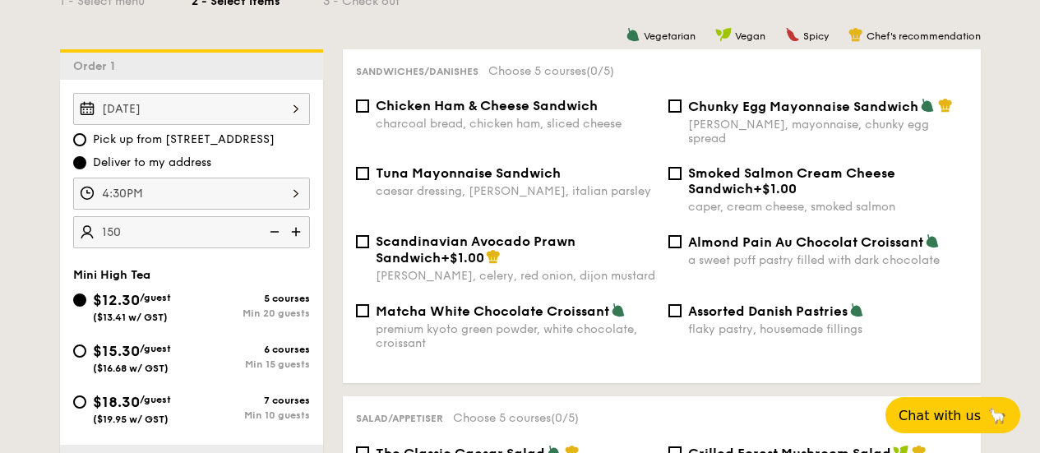
scroll to position [409, 0]
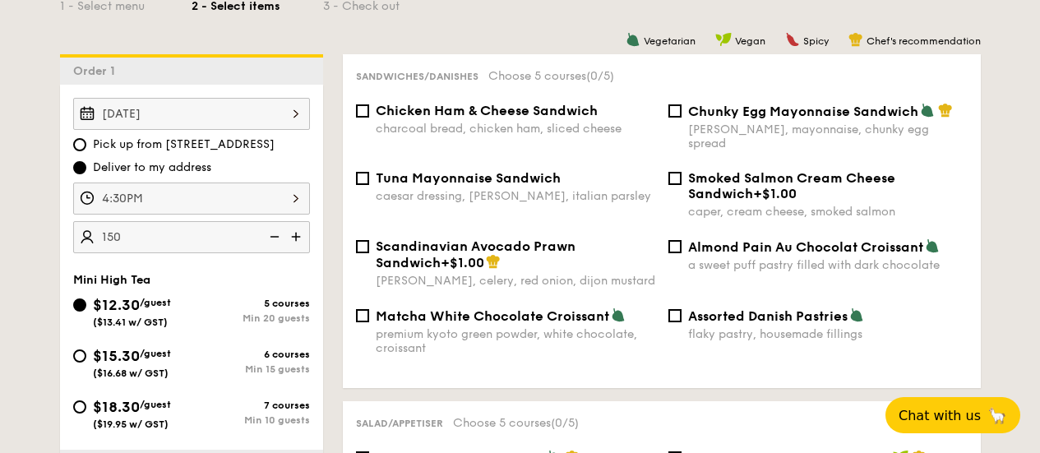
click at [784, 239] on span "Almond Pain Au Chocolat Croissant" at bounding box center [805, 247] width 235 height 16
click at [681, 240] on input "Almond Pain Au Chocolat Croissant a sweet puff pastry filled with dark chocolate" at bounding box center [674, 246] width 13 height 13
checkbox input "true"
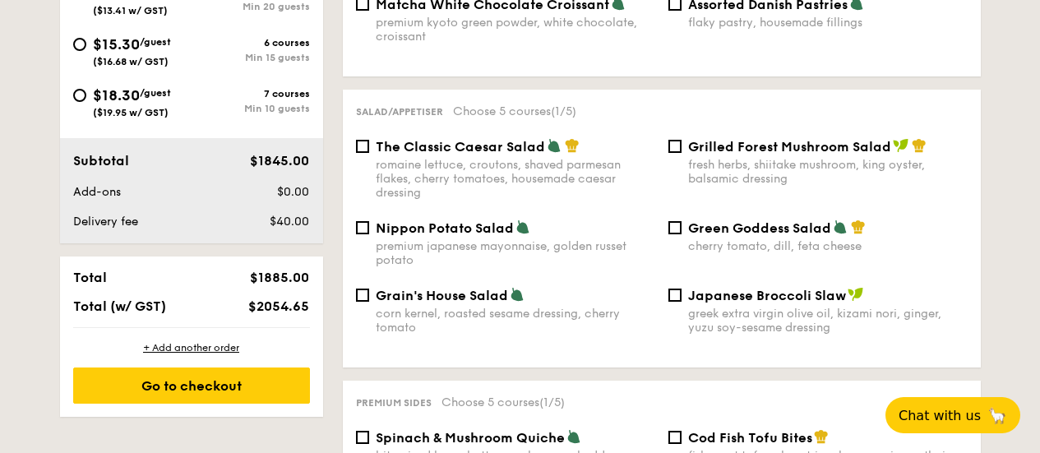
scroll to position [738, 0]
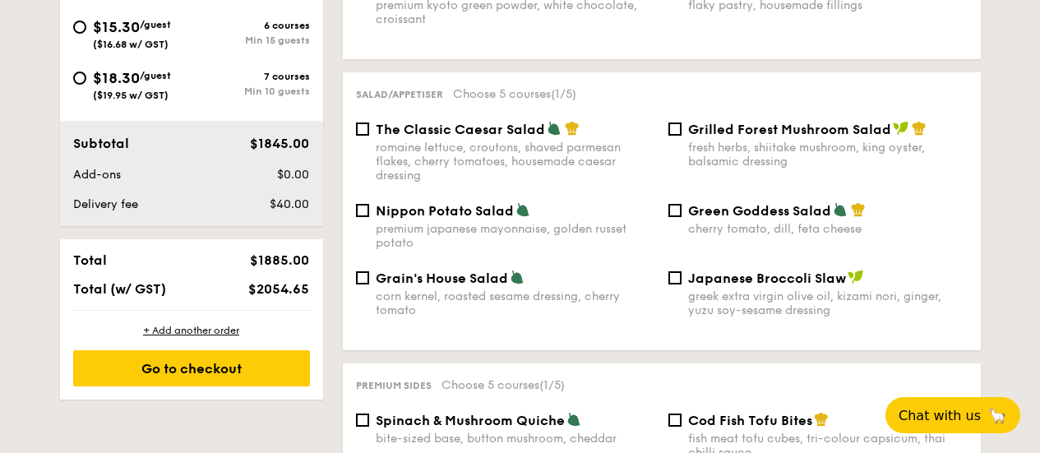
click at [437, 222] on div "premium japanese mayonnaise, golden russet potato" at bounding box center [515, 236] width 279 height 28
click at [369, 207] on input "Nippon Potato Salad premium japanese mayonnaise, golden russet potato" at bounding box center [362, 210] width 13 height 13
checkbox input "true"
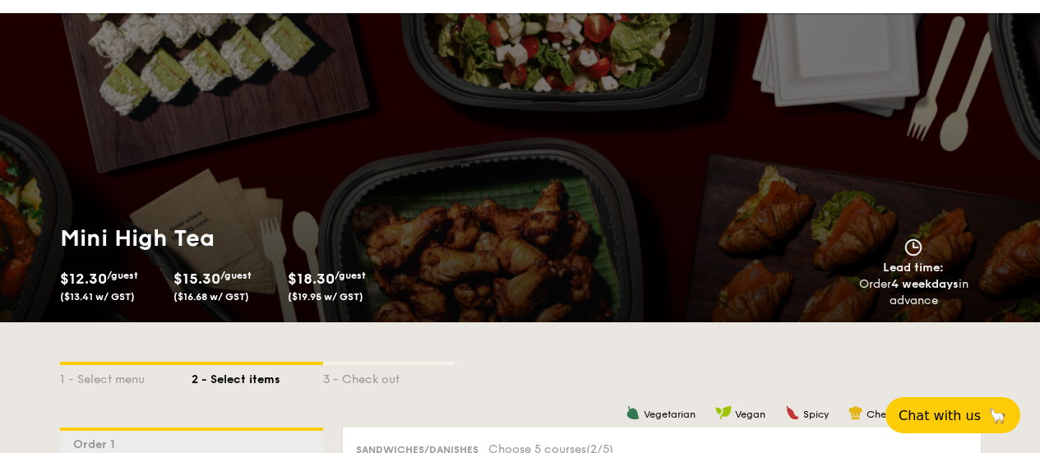
scroll to position [0, 0]
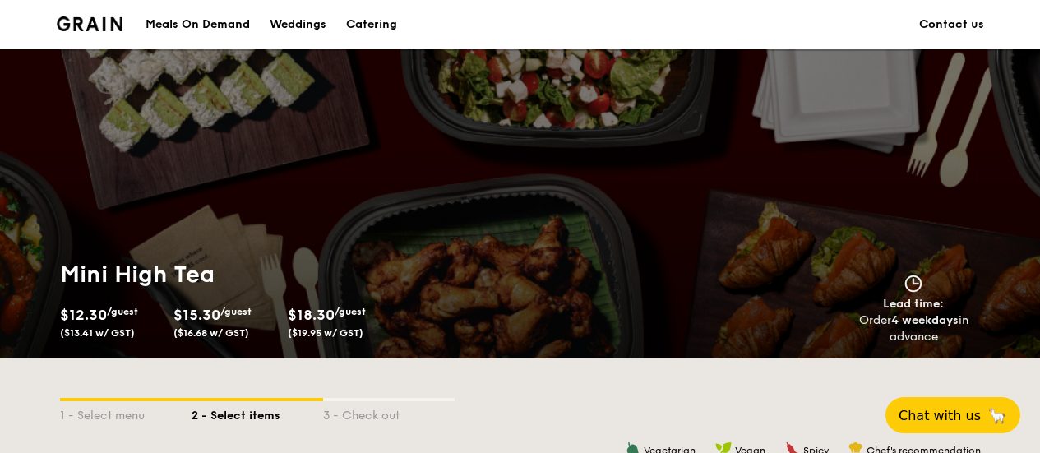
click at [385, 37] on div "Catering" at bounding box center [371, 24] width 51 height 49
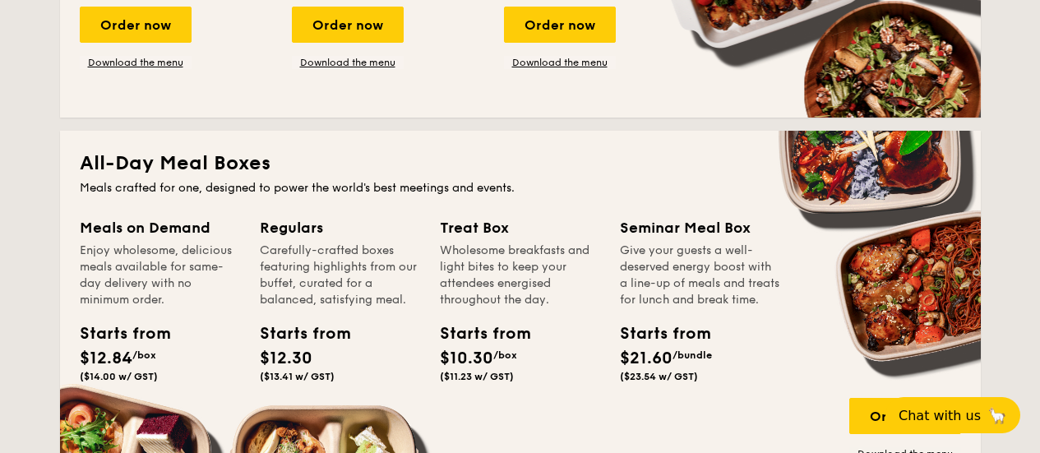
scroll to position [1068, 0]
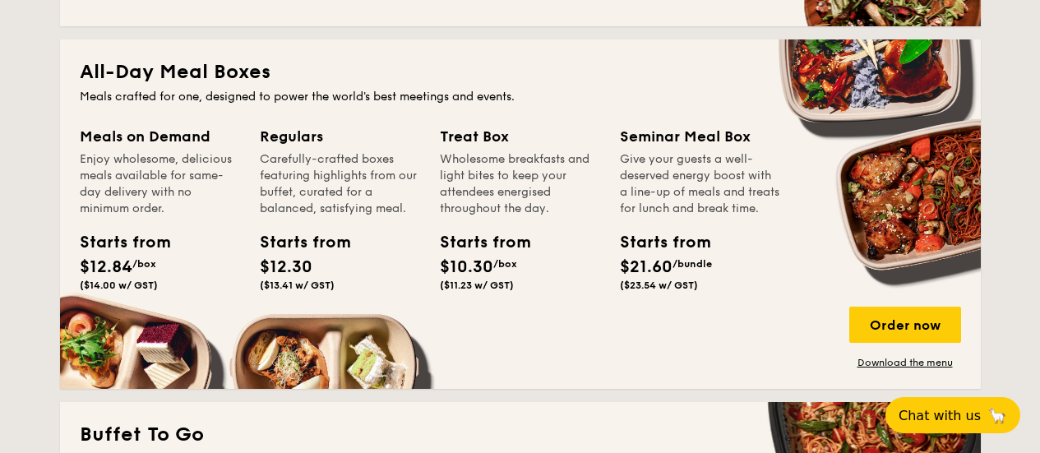
drag, startPoint x: 639, startPoint y: 181, endPoint x: 759, endPoint y: 196, distance: 121.0
click at [756, 196] on div "Give your guests a well-deserved energy boost with a line-up of meals and treat…" at bounding box center [700, 184] width 160 height 66
click at [761, 196] on div "Give your guests a well-deserved energy boost with a line-up of meals and treat…" at bounding box center [700, 184] width 160 height 66
click at [881, 323] on div "Order now" at bounding box center [905, 325] width 112 height 36
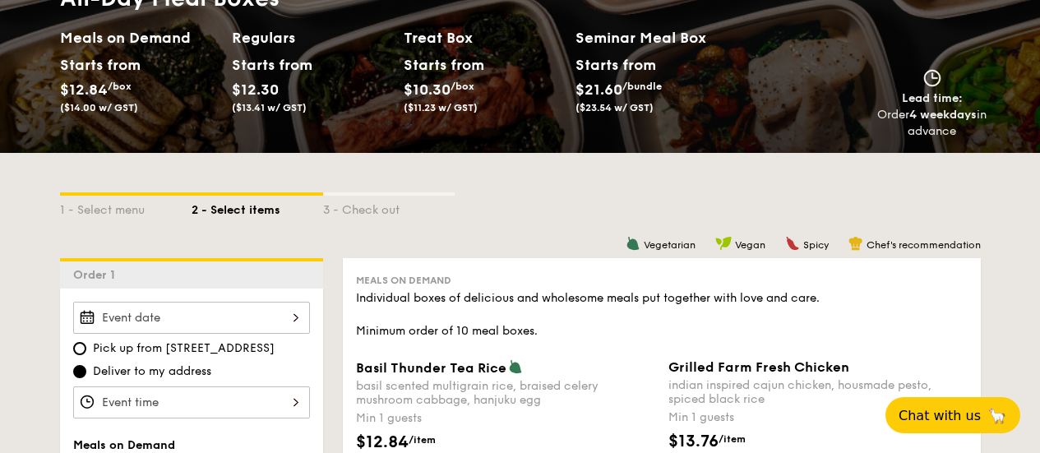
scroll to position [377, 0]
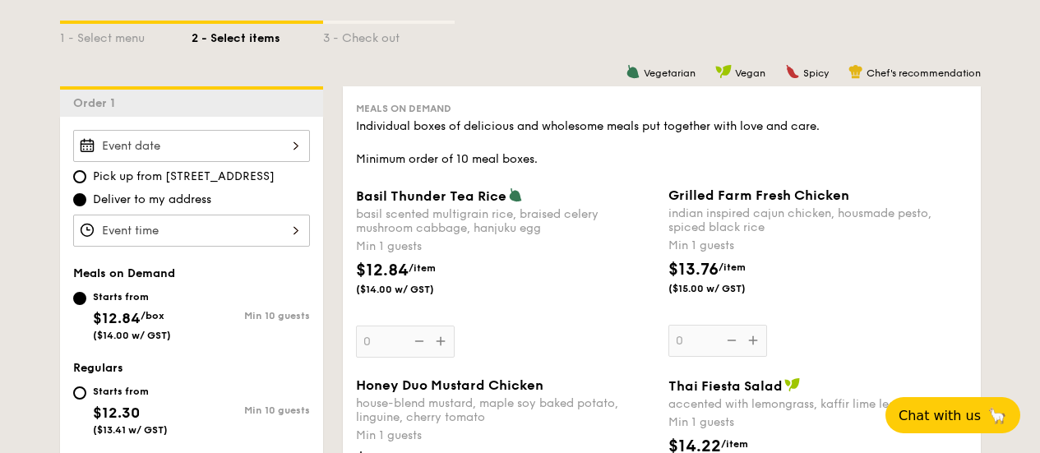
click at [281, 138] on input "Basil Thunder Tea Rice basil scented multigrain rice, braised celery mushroom c…" at bounding box center [191, 146] width 237 height 32
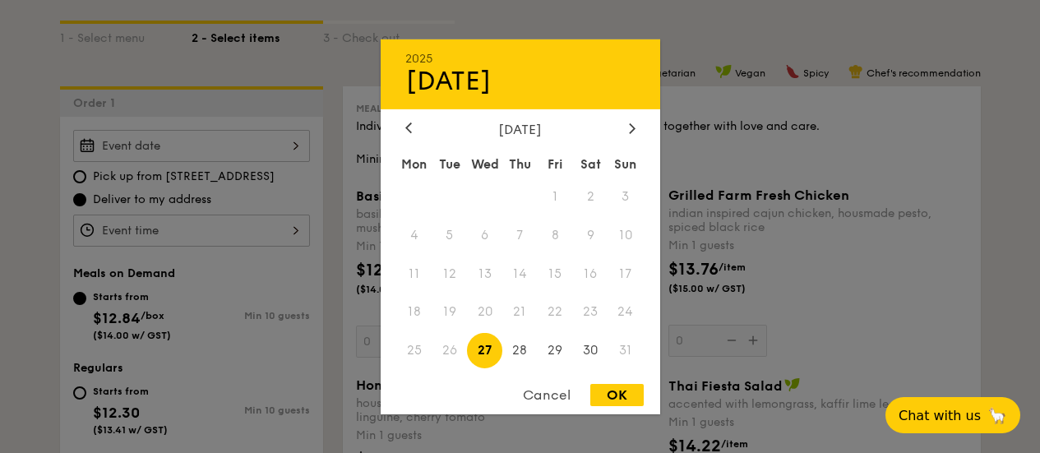
click at [621, 127] on div "August 2025" at bounding box center [520, 129] width 230 height 16
click at [629, 124] on icon at bounding box center [632, 127] width 7 height 11
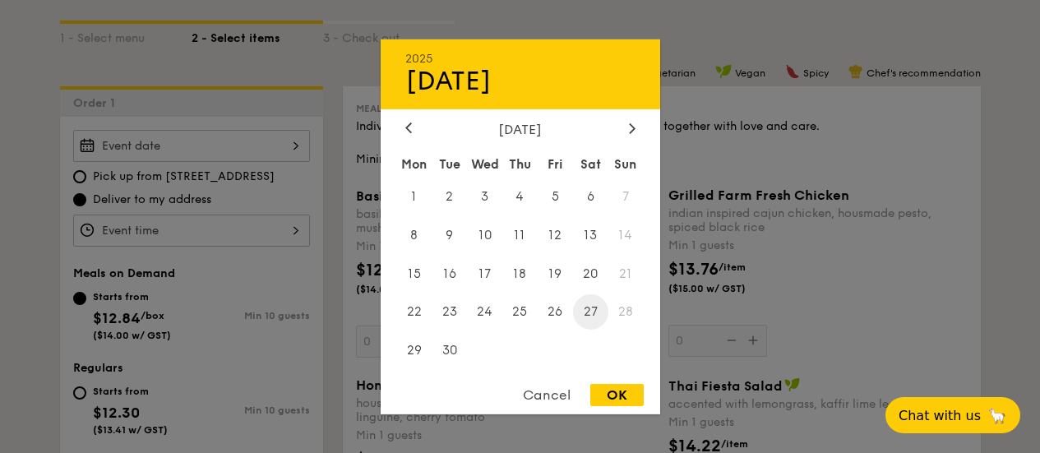
click at [573, 315] on span "27" at bounding box center [590, 311] width 35 height 35
click at [563, 315] on span "26" at bounding box center [555, 311] width 35 height 35
click at [618, 389] on div "OK" at bounding box center [616, 395] width 53 height 22
type input "Sep 26, 2025"
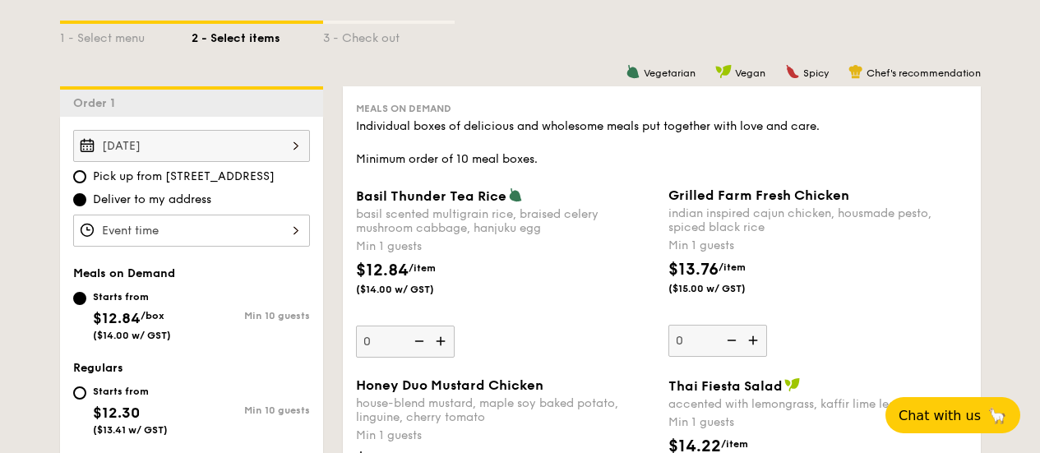
click at [205, 227] on input "Basil Thunder Tea Rice basil scented multigrain rice, braised celery mushroom c…" at bounding box center [191, 231] width 237 height 32
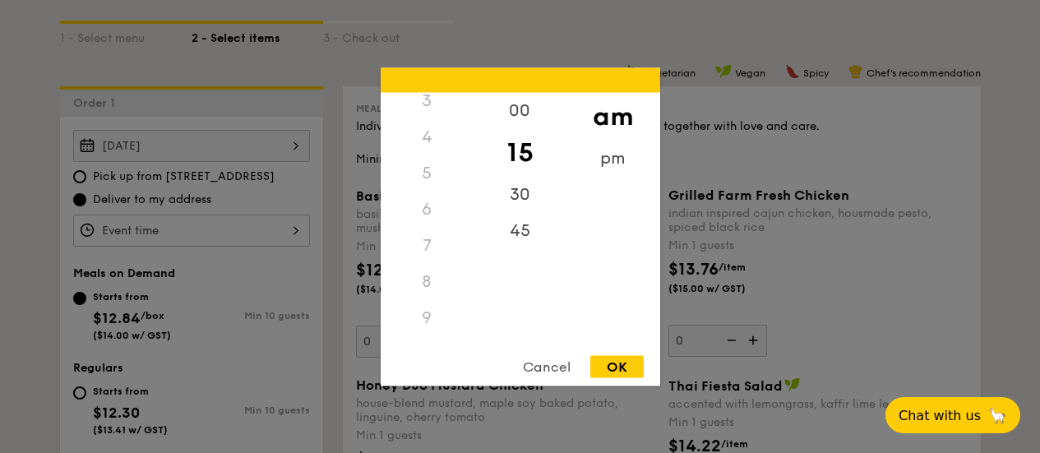
scroll to position [112, 0]
click at [426, 228] on div "6" at bounding box center [427, 215] width 93 height 36
click at [426, 219] on div "6" at bounding box center [427, 215] width 93 height 36
click at [427, 215] on div "6" at bounding box center [427, 215] width 93 height 36
drag, startPoint x: 593, startPoint y: 165, endPoint x: 602, endPoint y: 159, distance: 11.9
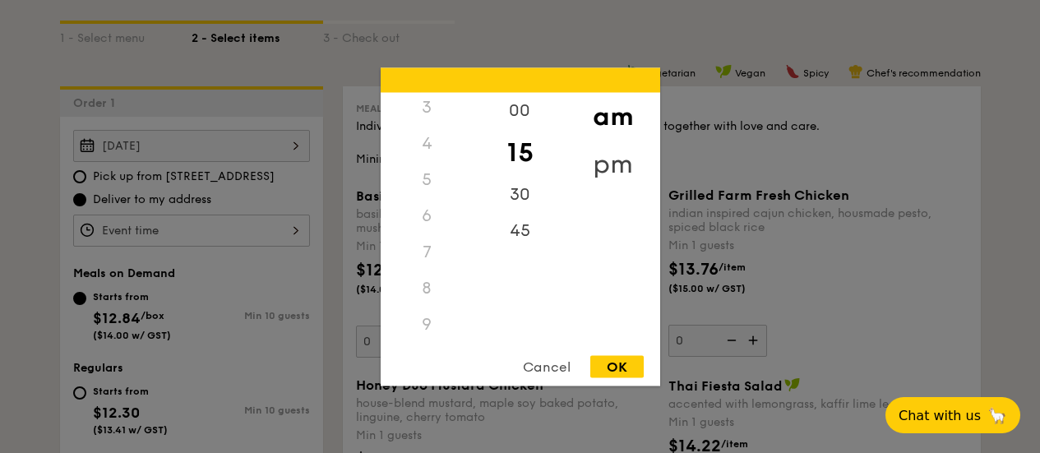
click at [602, 159] on div "pm" at bounding box center [612, 164] width 93 height 48
click at [427, 212] on div "6" at bounding box center [427, 221] width 93 height 48
click at [519, 190] on div "30" at bounding box center [519, 200] width 93 height 48
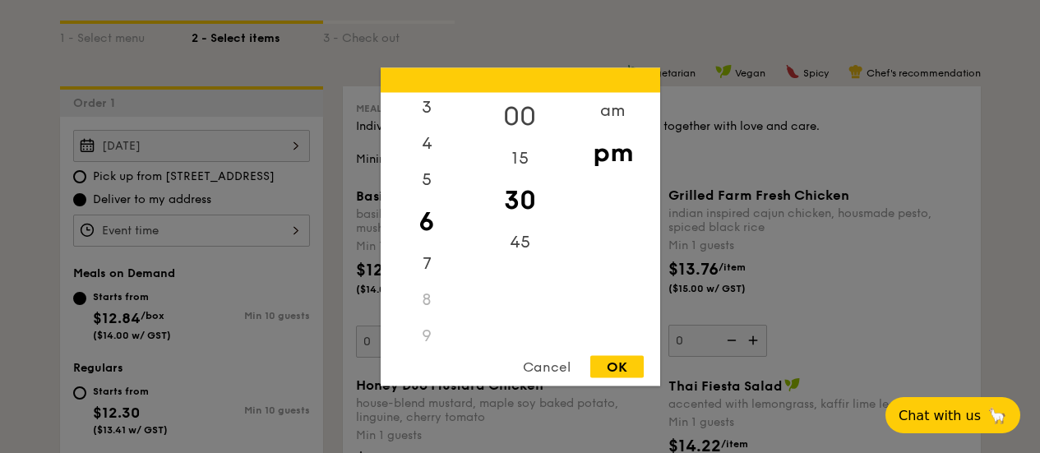
click at [524, 122] on div "00" at bounding box center [519, 116] width 93 height 48
click at [610, 362] on div "OK" at bounding box center [616, 366] width 53 height 22
type input "6:00PM"
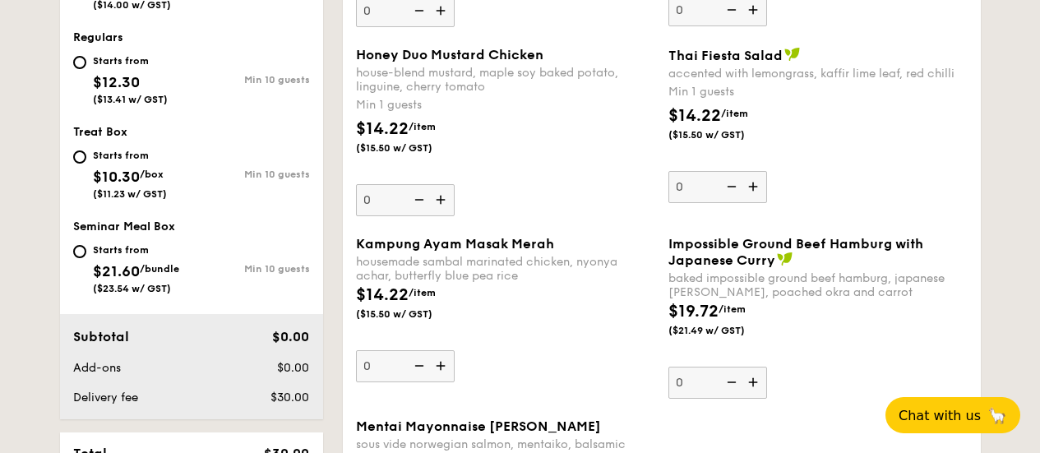
scroll to position [542, 0]
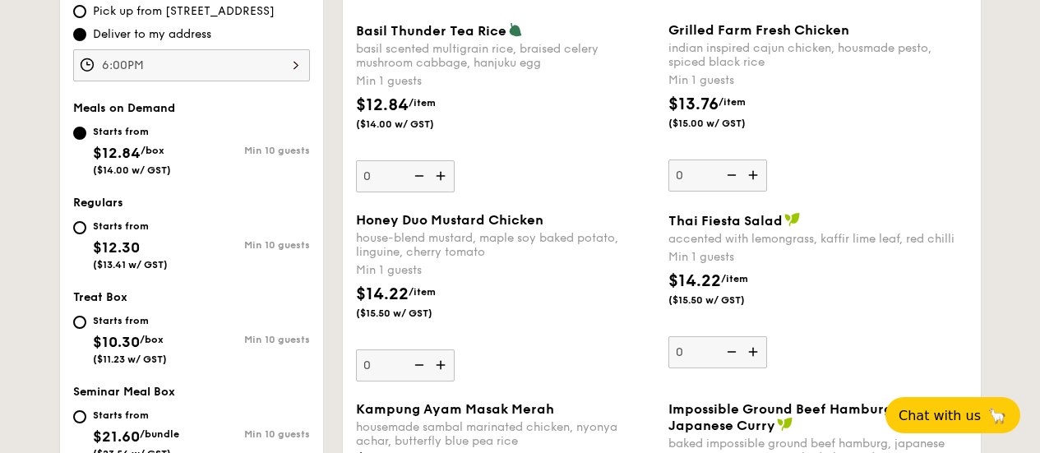
click at [104, 242] on span "$12.30" at bounding box center [116, 247] width 47 height 18
click at [86, 234] on input "Starts from $12.30 ($13.41 w/ GST) Min 10 guests" at bounding box center [79, 227] width 13 height 13
radio input "true"
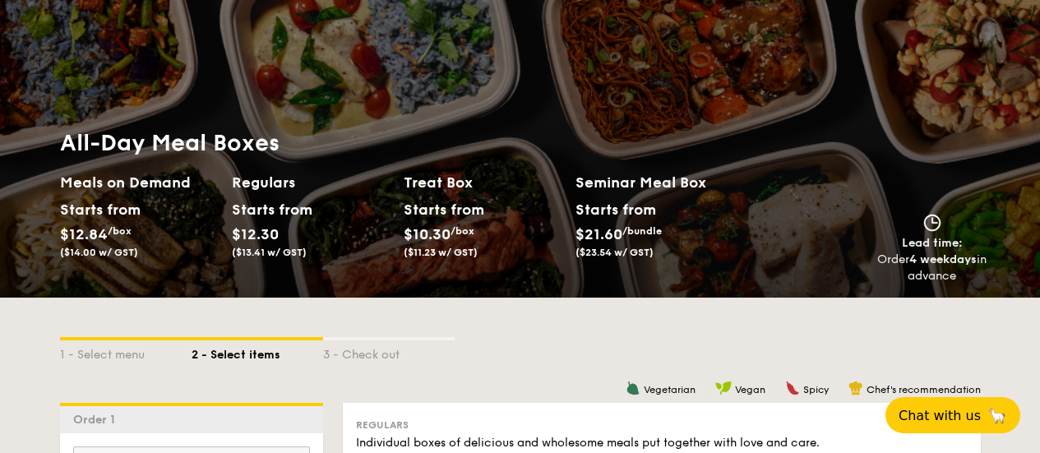
scroll to position [0, 0]
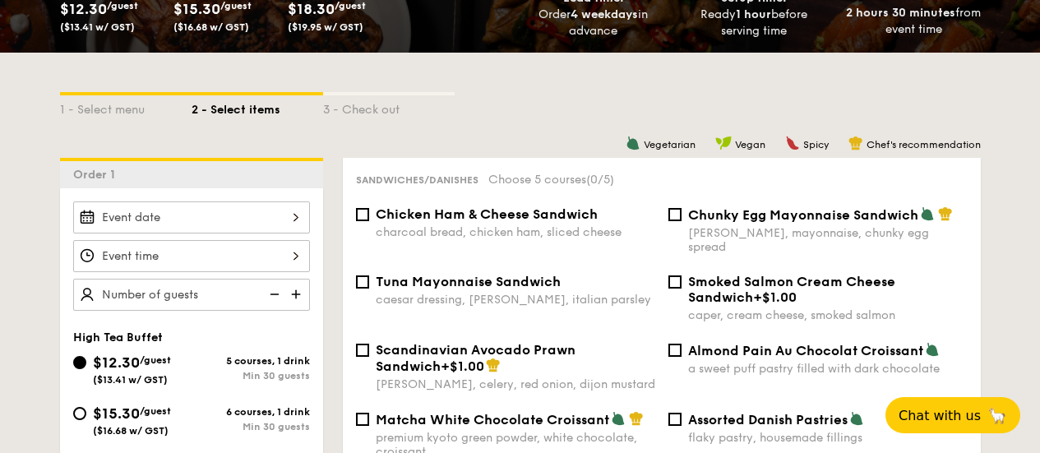
scroll to position [408, 0]
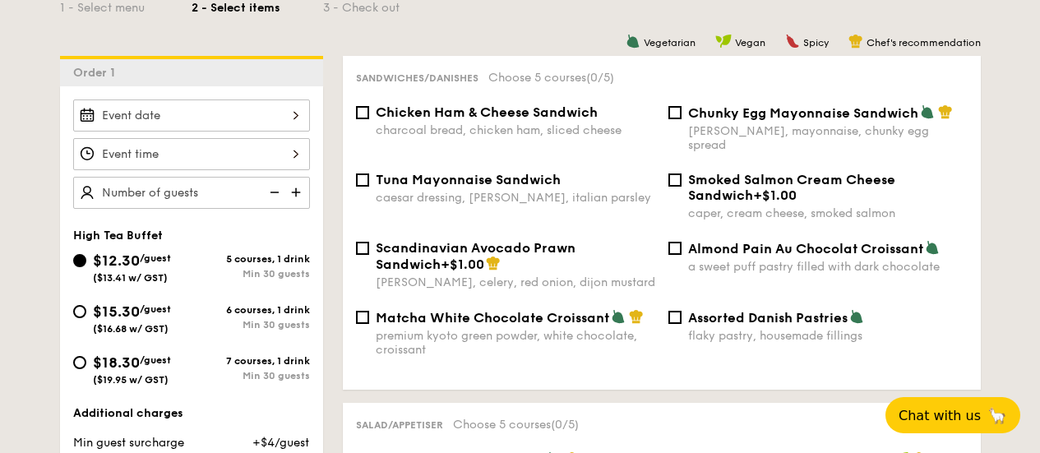
click at [227, 159] on input "$12.30 /guest ($13.41 w/ GST)" at bounding box center [191, 154] width 237 height 32
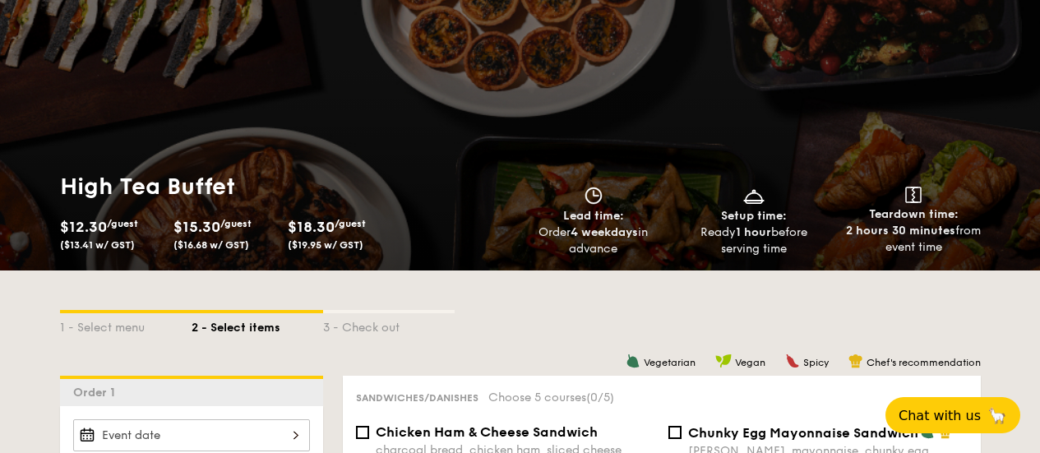
scroll to position [0, 0]
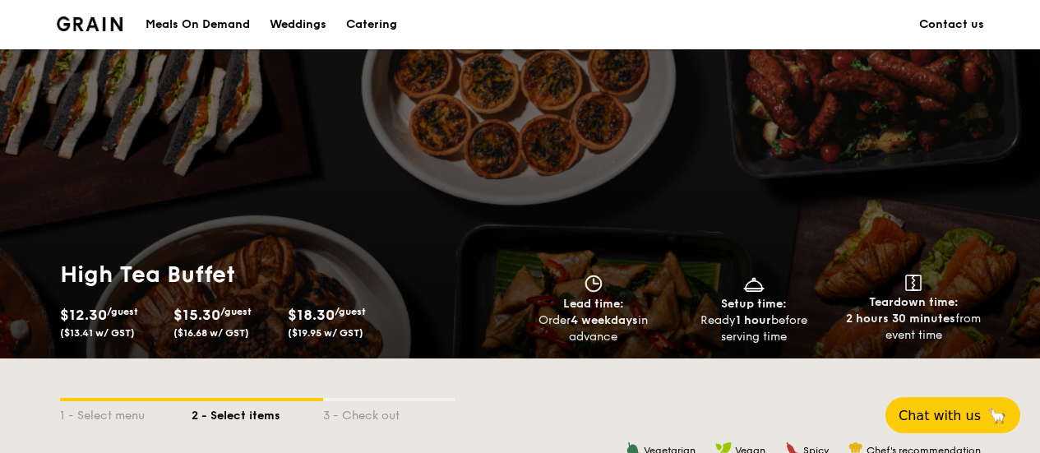
click at [113, 19] on img at bounding box center [90, 23] width 67 height 15
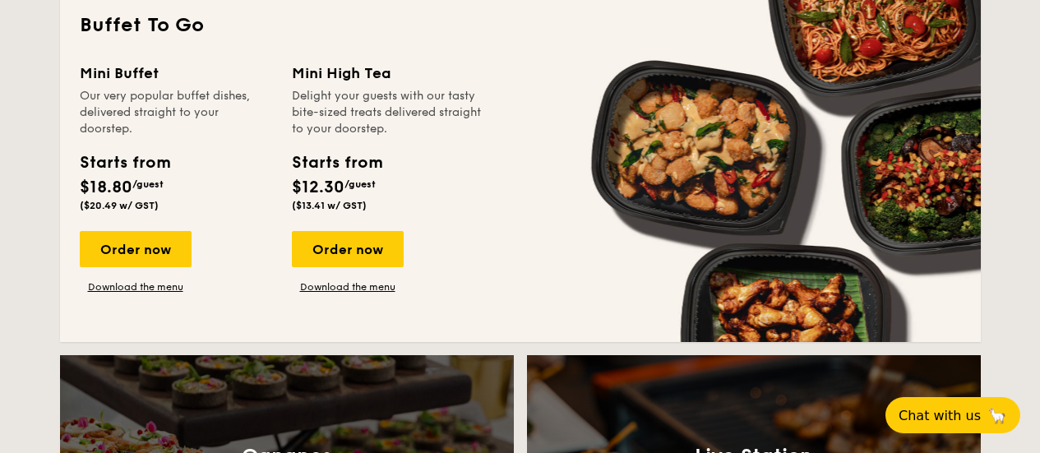
scroll to position [1479, 0]
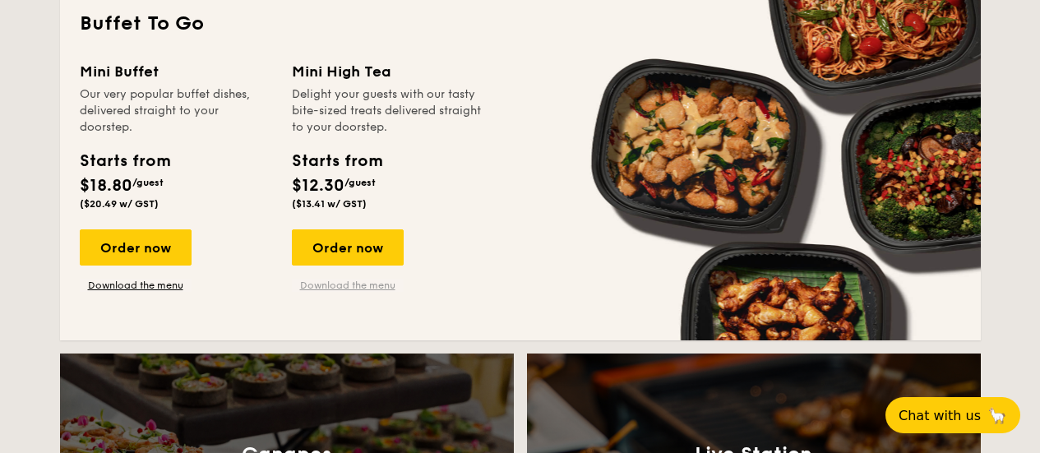
click at [361, 284] on link "Download the menu" at bounding box center [348, 285] width 112 height 13
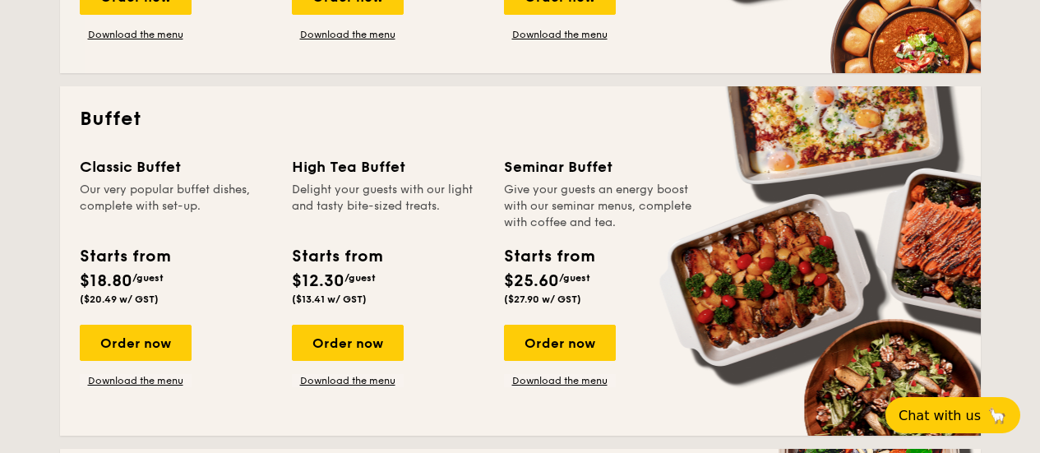
scroll to position [658, 0]
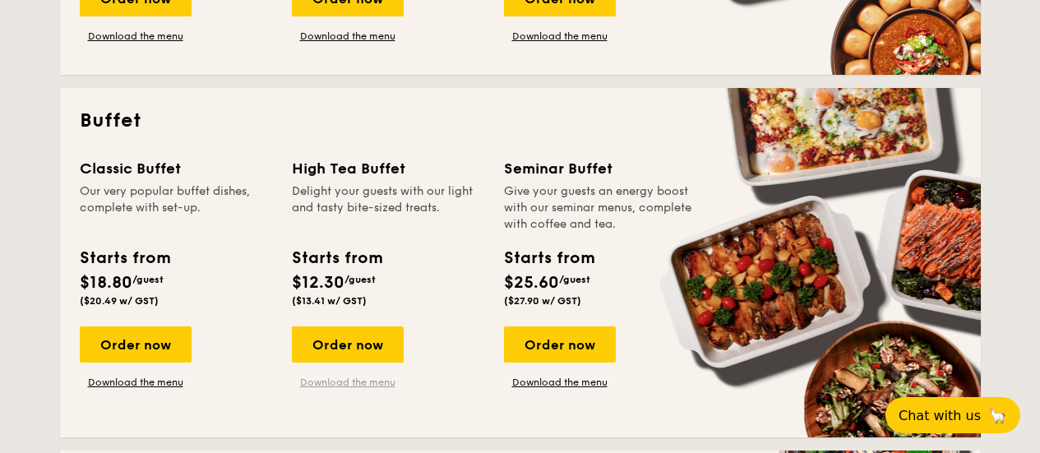
click at [352, 385] on link "Download the menu" at bounding box center [348, 382] width 112 height 13
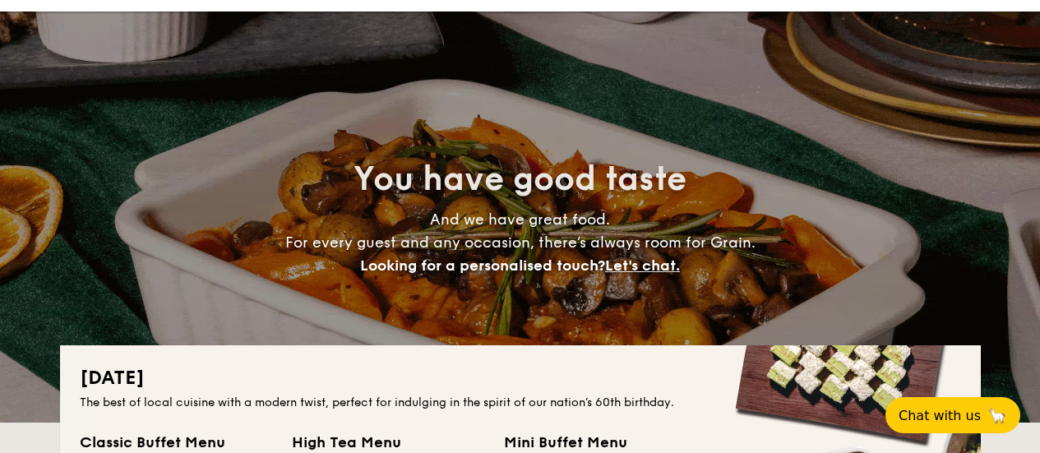
scroll to position [0, 0]
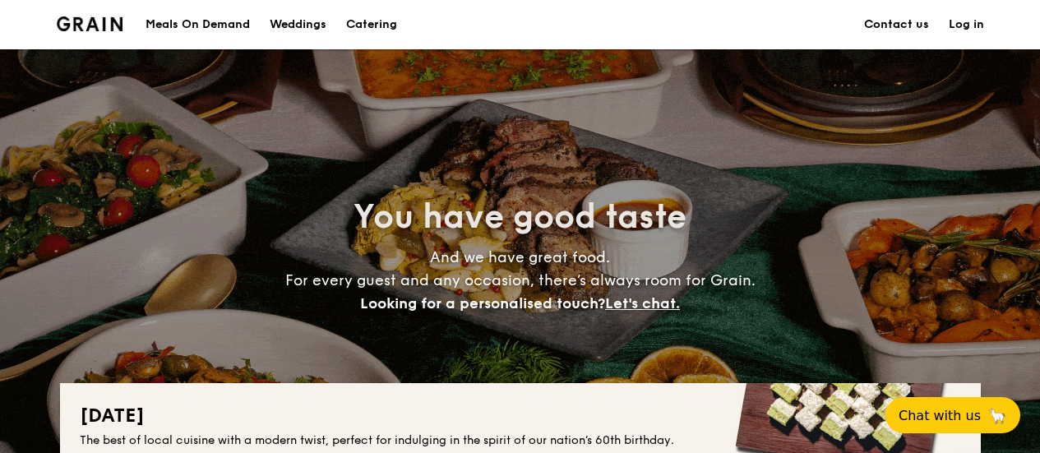
click at [294, 25] on div "Weddings" at bounding box center [298, 24] width 57 height 49
